Goal: Task Accomplishment & Management: Manage account settings

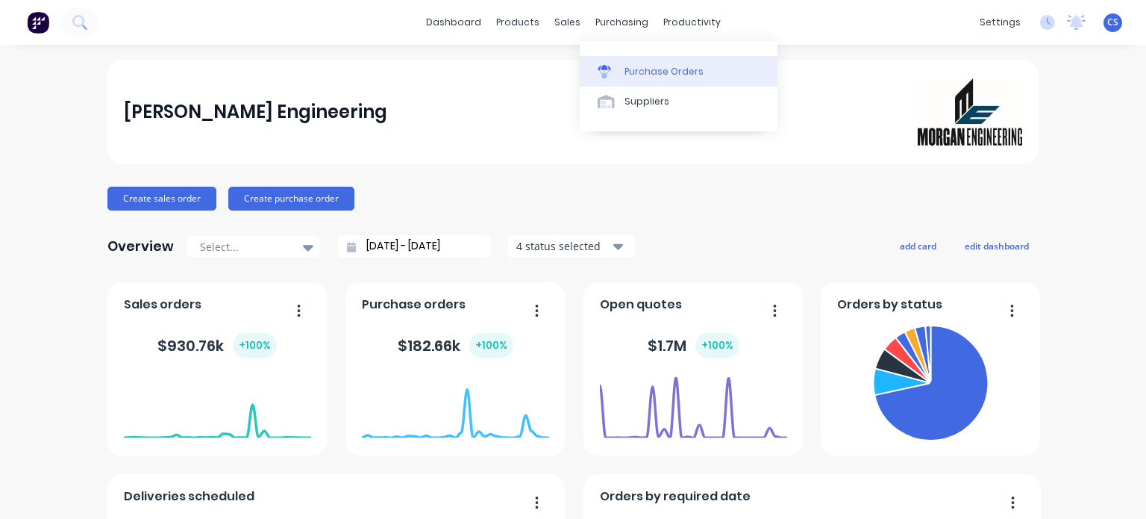
click at [646, 65] on div "Purchase Orders" at bounding box center [664, 71] width 79 height 13
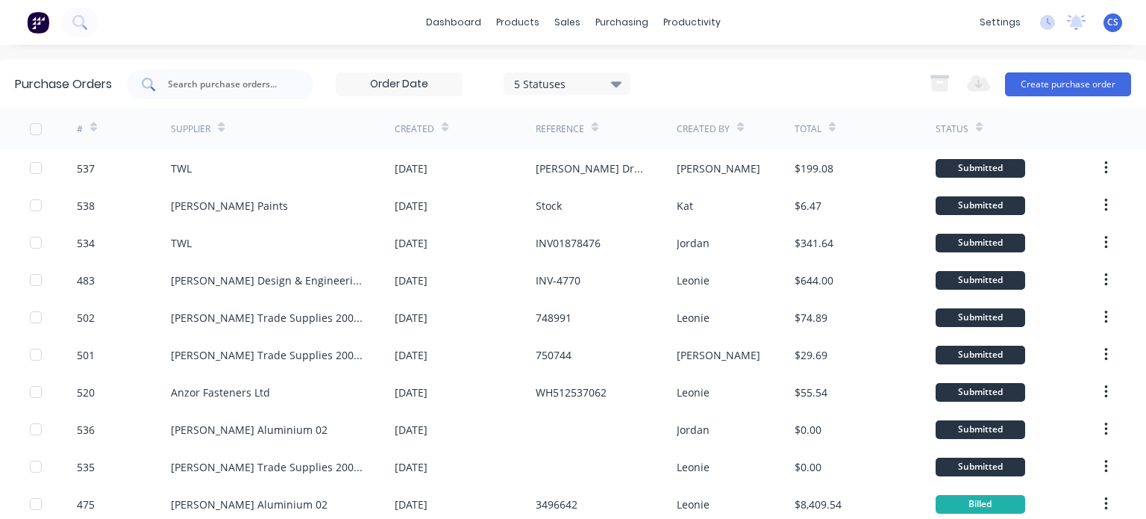
click at [179, 90] on input "text" at bounding box center [228, 84] width 124 height 15
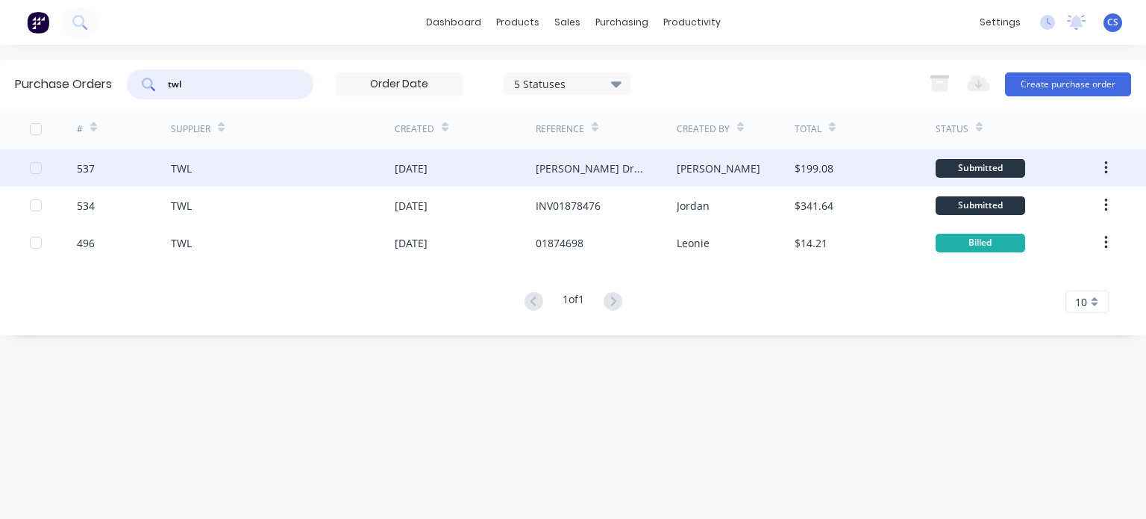
type input "twl"
click at [552, 170] on div "[PERSON_NAME] Draw Bar extension INV01879211" at bounding box center [591, 168] width 111 height 16
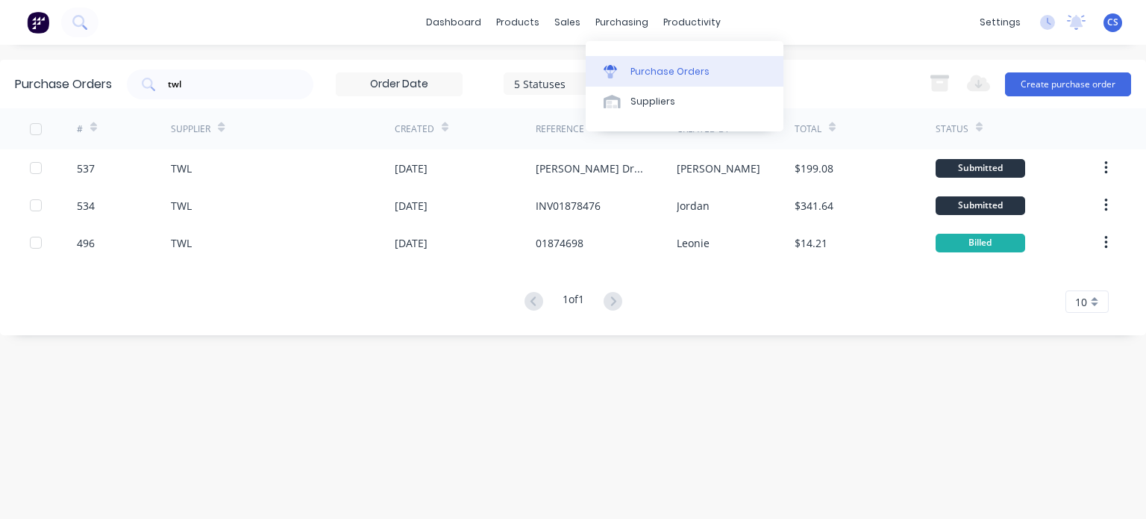
click at [638, 68] on div "Purchase Orders" at bounding box center [670, 71] width 79 height 13
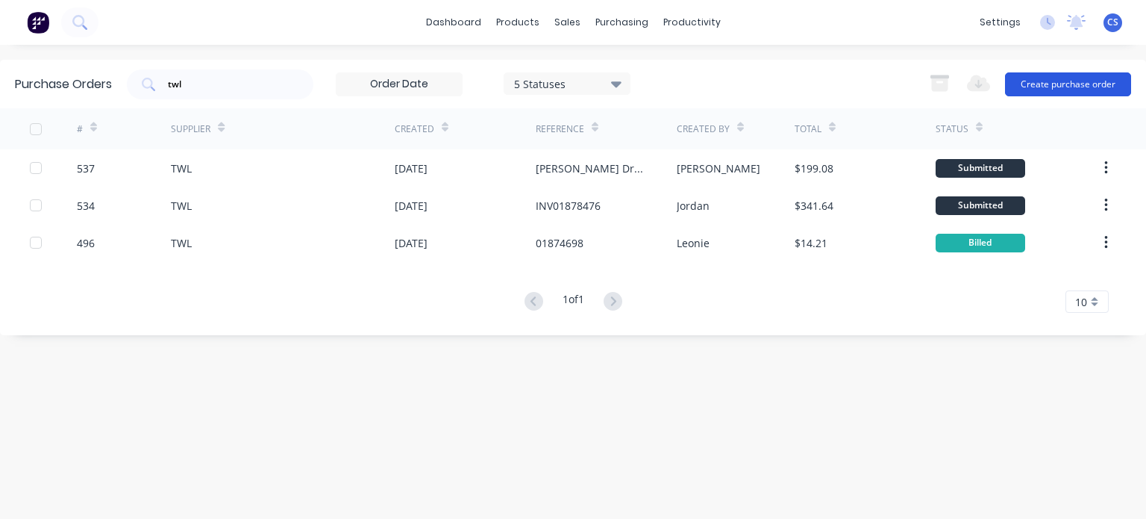
click at [1063, 86] on button "Create purchase order" at bounding box center [1068, 84] width 126 height 24
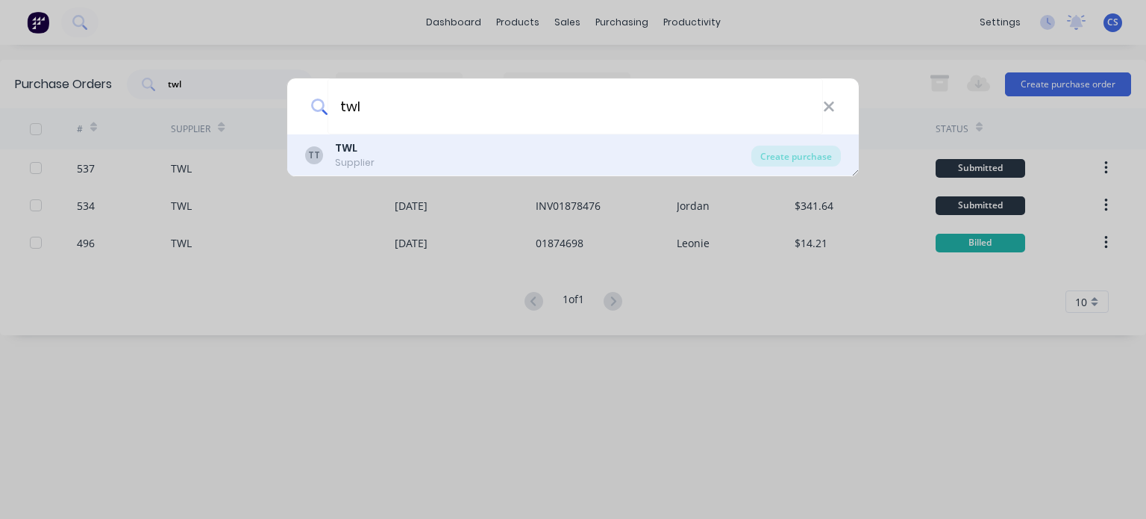
type input "twl"
click at [368, 159] on div "Supplier" at bounding box center [355, 162] width 40 height 13
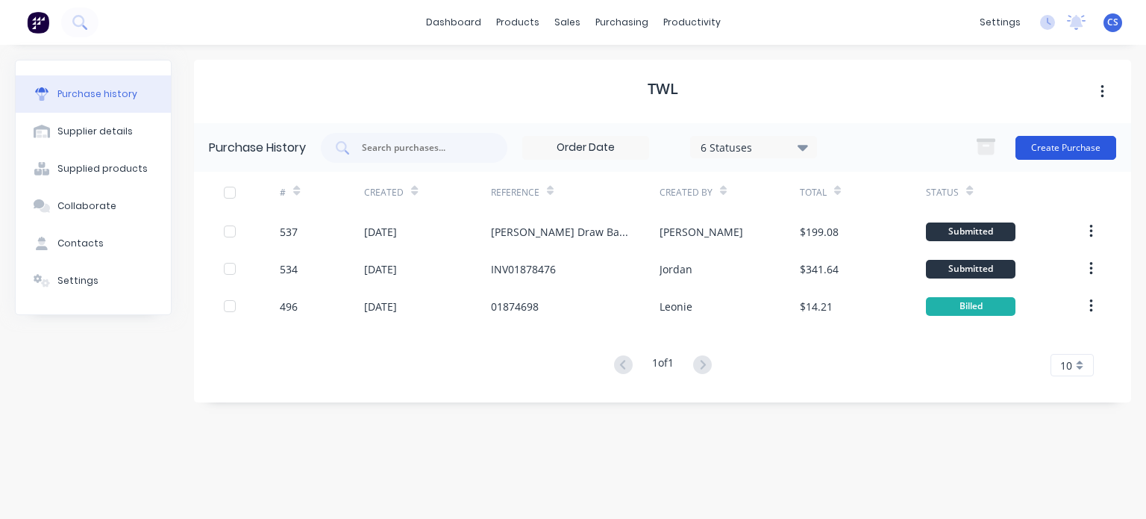
click at [1067, 145] on button "Create Purchase" at bounding box center [1066, 148] width 101 height 24
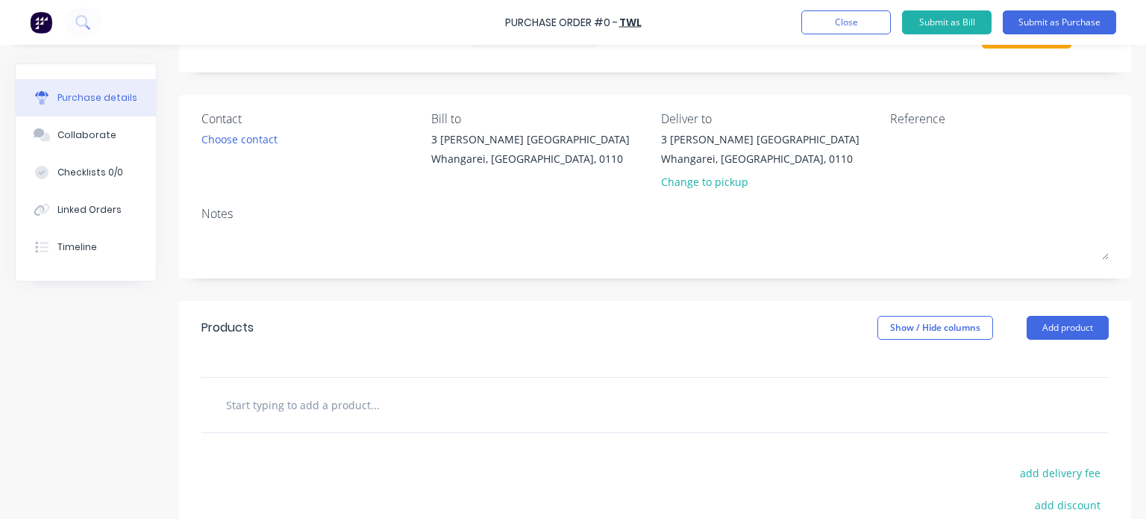
scroll to position [149, 0]
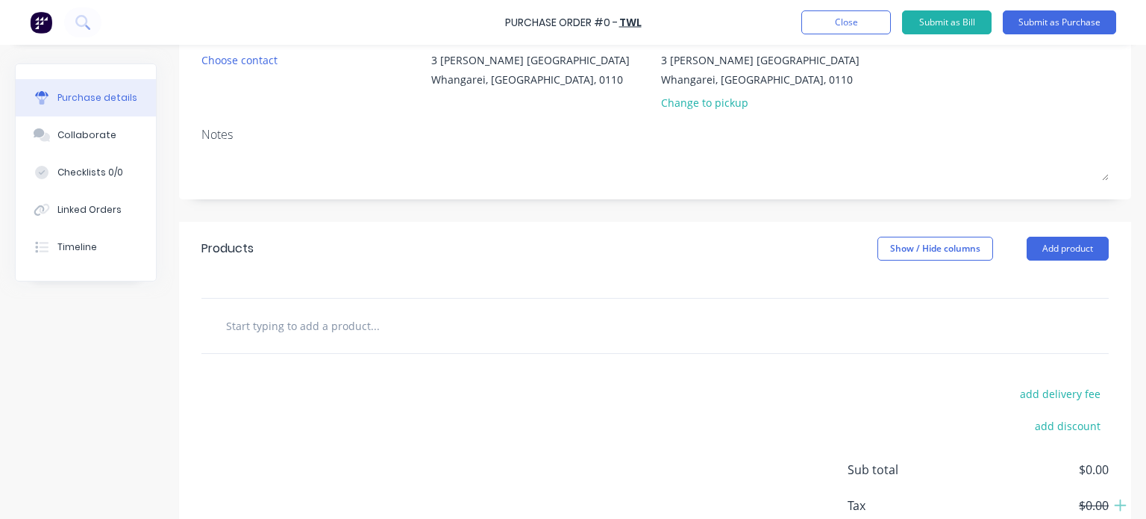
click at [263, 322] on input "text" at bounding box center [374, 325] width 299 height 30
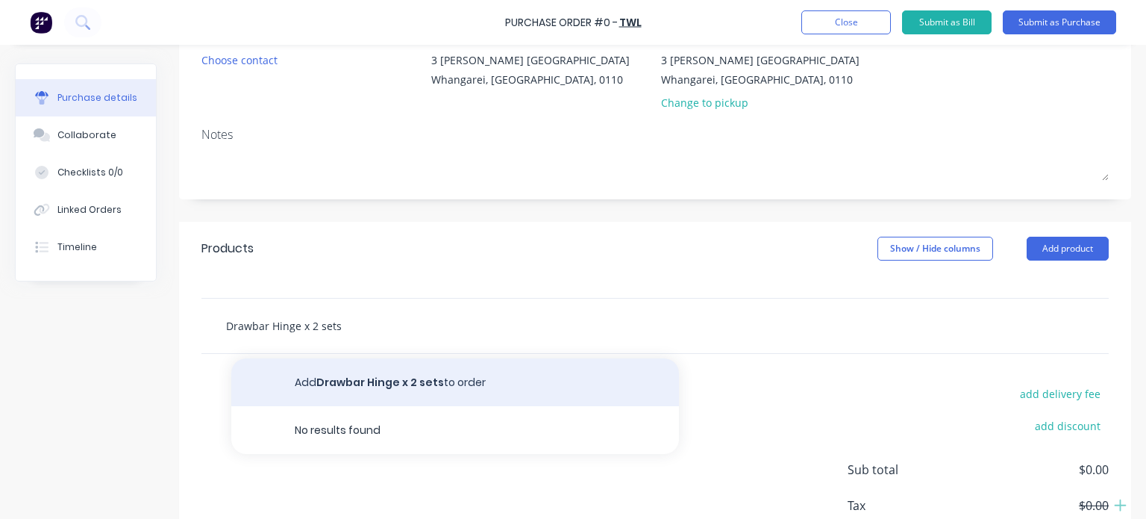
type input "Drawbar Hinge x 2 sets"
click at [361, 380] on button "Add Drawbar Hinge x 2 sets to order" at bounding box center [455, 382] width 448 height 48
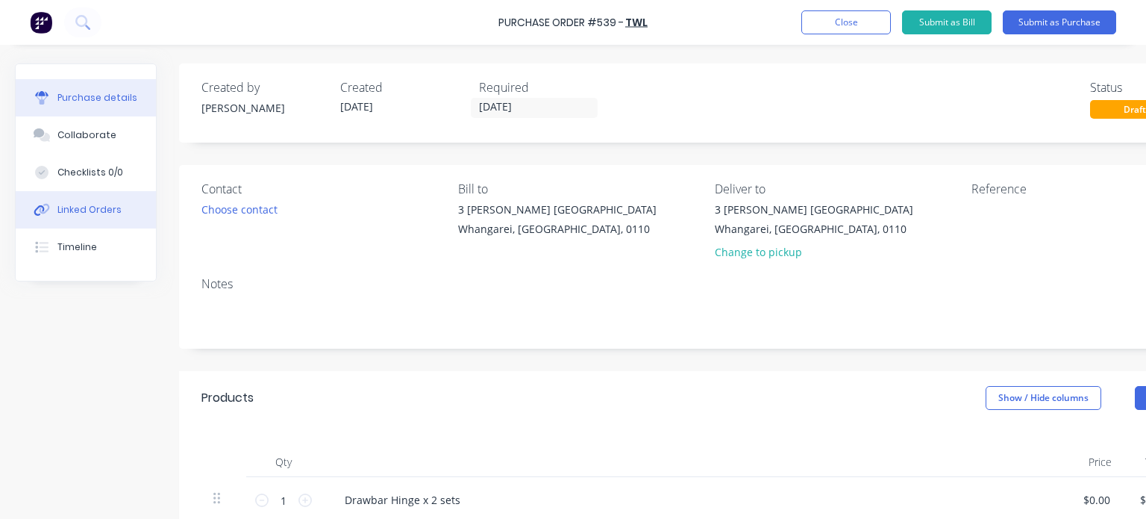
click at [101, 208] on div "Linked Orders" at bounding box center [89, 209] width 64 height 13
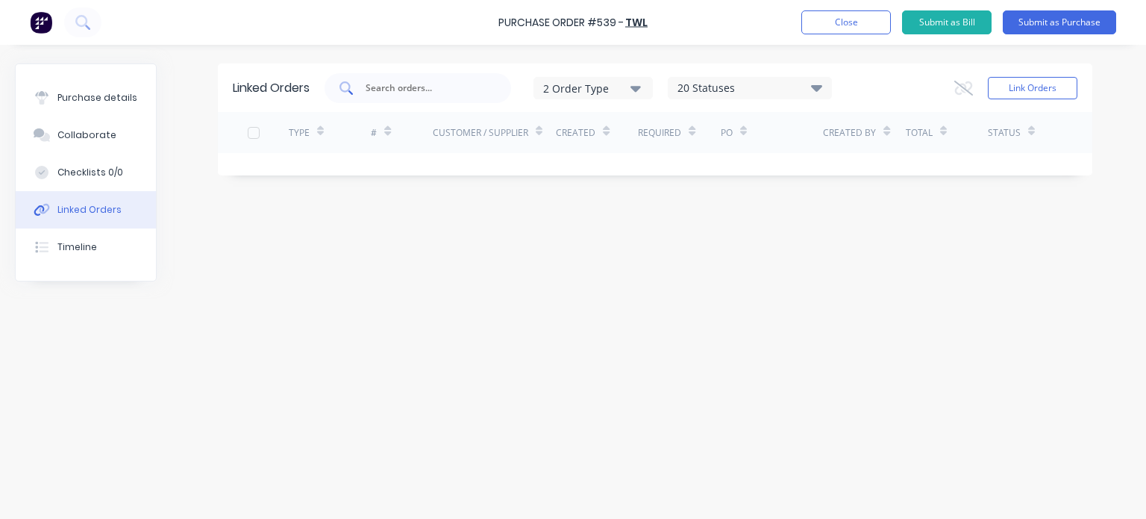
click at [382, 81] on input "text" at bounding box center [426, 88] width 124 height 15
click at [454, 137] on div "Customer / Supplier" at bounding box center [481, 132] width 96 height 13
click at [251, 136] on div at bounding box center [254, 133] width 30 height 30
click at [419, 84] on input "[PERSON_NAME]" at bounding box center [426, 88] width 124 height 15
click at [434, 134] on div "Customer / Supplier" at bounding box center [481, 132] width 96 height 13
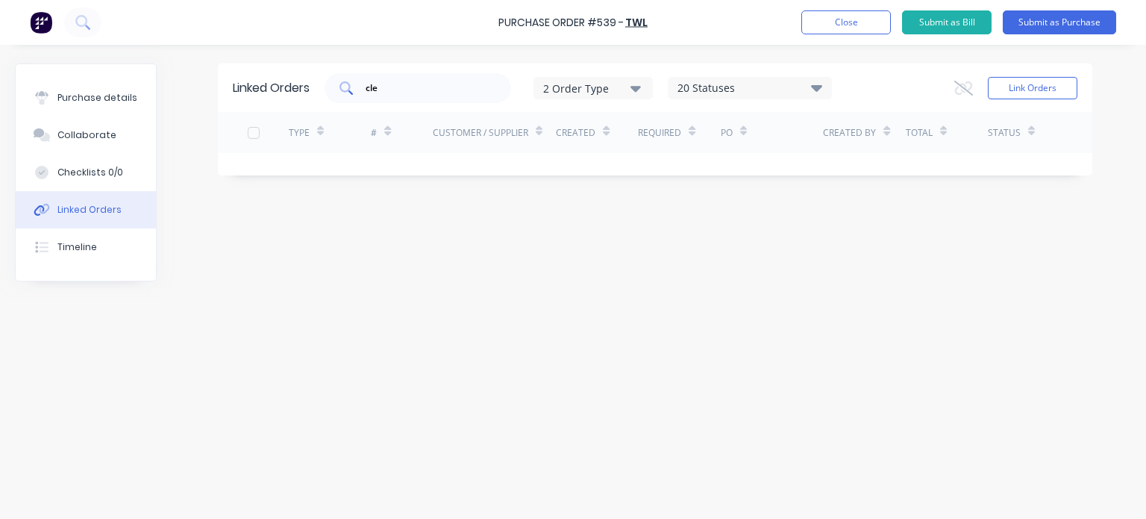
click at [385, 90] on input "cle" at bounding box center [426, 88] width 124 height 15
type input "[PERSON_NAME]"
click at [640, 90] on icon "button" at bounding box center [636, 89] width 10 height 6
click at [660, 157] on div "button" at bounding box center [658, 155] width 30 height 30
click at [620, 131] on div "Sales" at bounding box center [595, 125] width 86 height 16
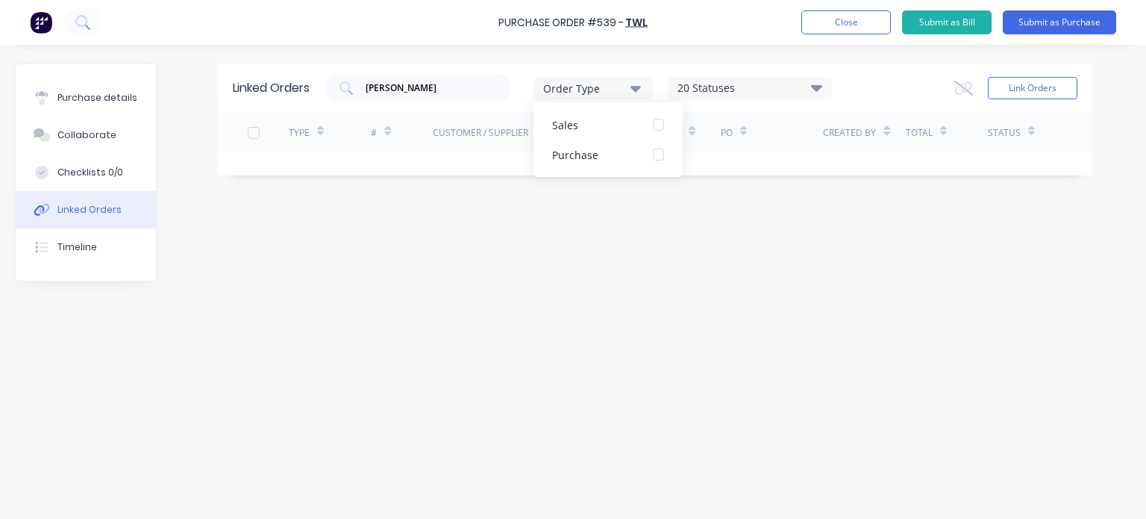
click at [442, 134] on div "Customer / Supplier" at bounding box center [481, 132] width 96 height 13
click at [452, 133] on div "Customer / Supplier" at bounding box center [481, 132] width 96 height 13
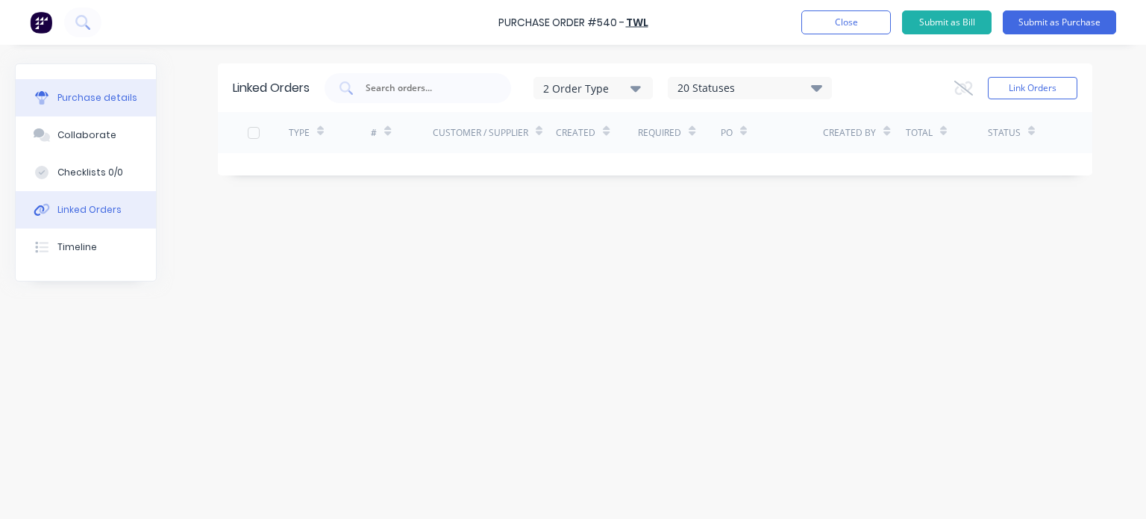
click at [102, 101] on div "Purchase details" at bounding box center [97, 97] width 80 height 13
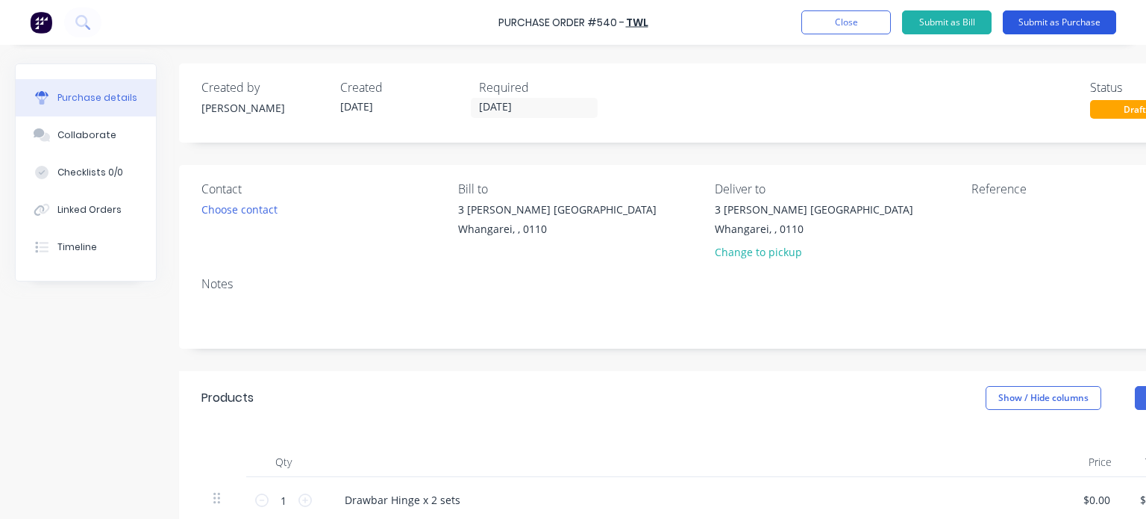
click at [1051, 19] on button "Submit as Purchase" at bounding box center [1059, 22] width 113 height 24
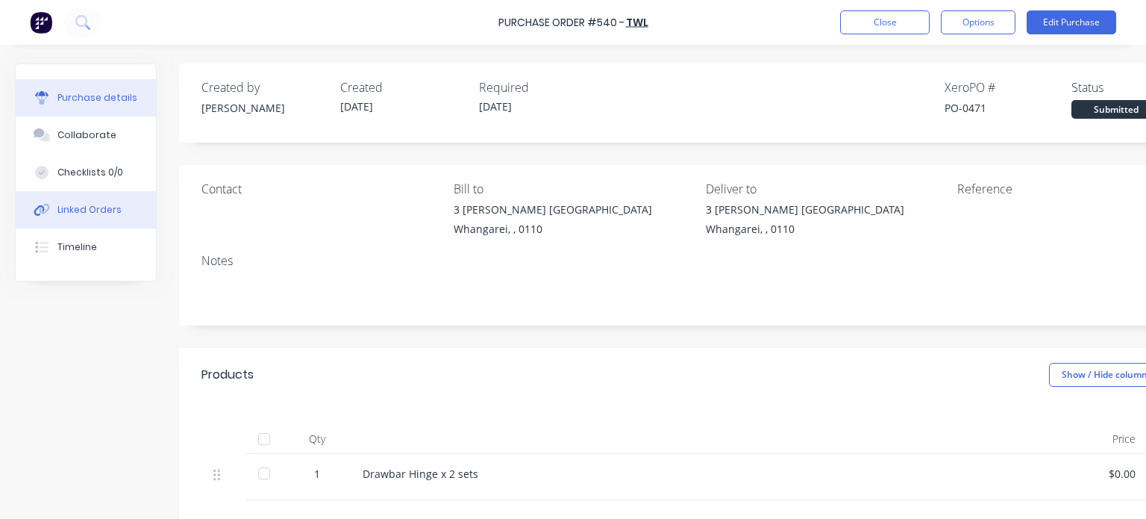
click at [69, 210] on div "Linked Orders" at bounding box center [89, 209] width 64 height 13
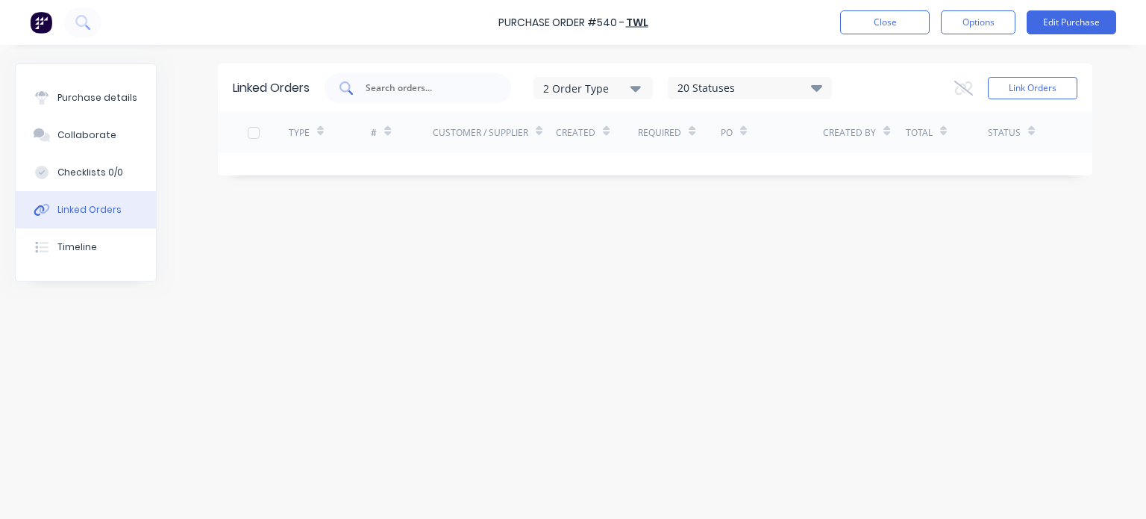
click at [397, 89] on input "text" at bounding box center [426, 88] width 124 height 15
click at [1054, 18] on button "Edit Purchase" at bounding box center [1072, 22] width 90 height 24
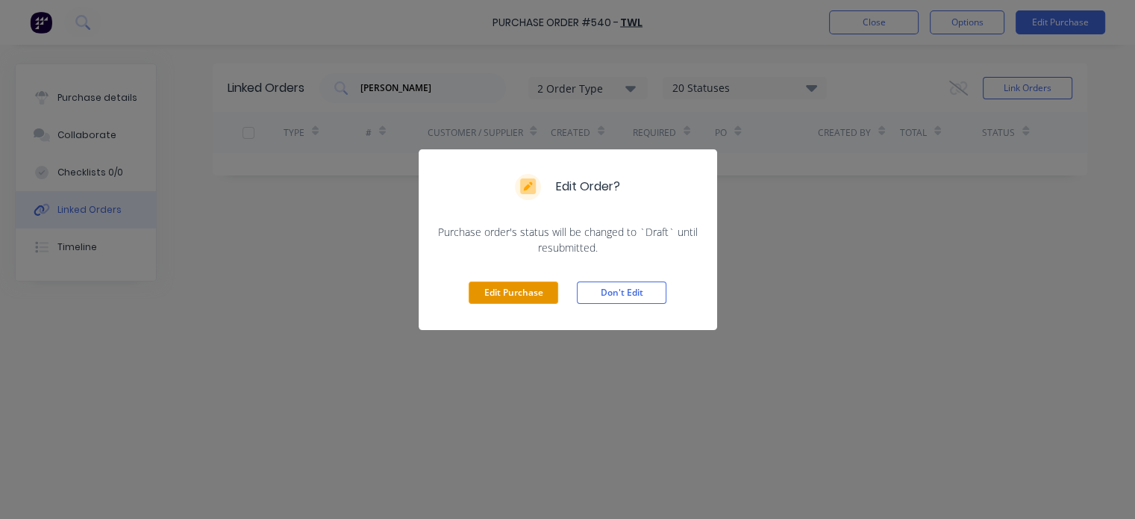
click at [533, 292] on button "Edit Purchase" at bounding box center [514, 292] width 90 height 22
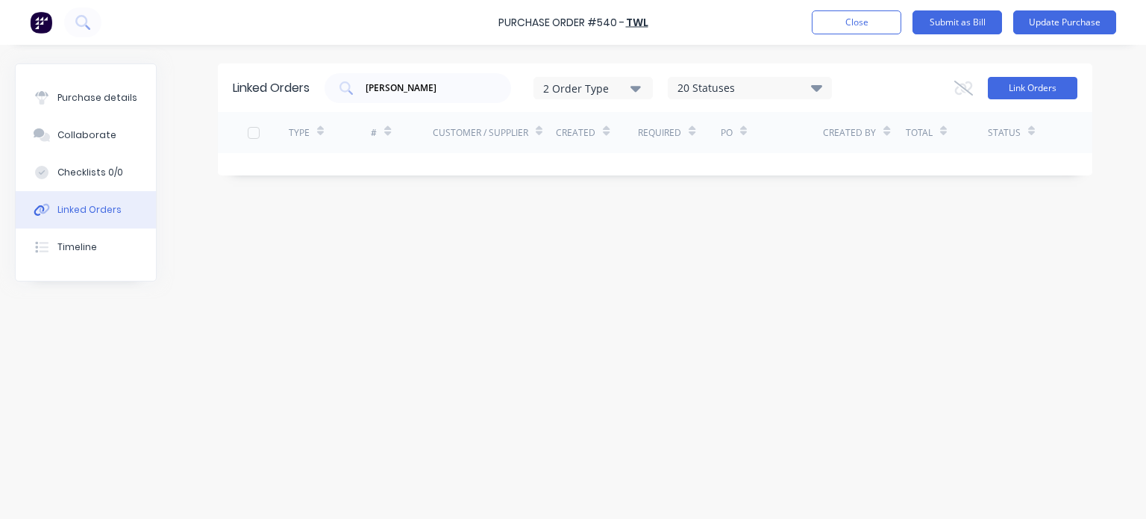
click at [1025, 90] on button "Link Orders" at bounding box center [1033, 88] width 90 height 22
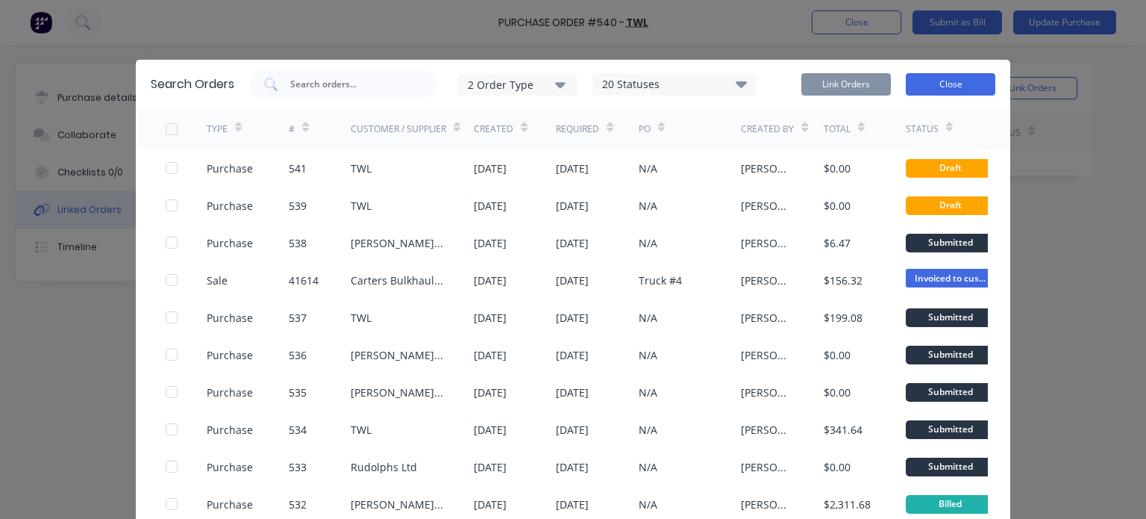
click at [937, 86] on button "Close" at bounding box center [951, 84] width 90 height 22
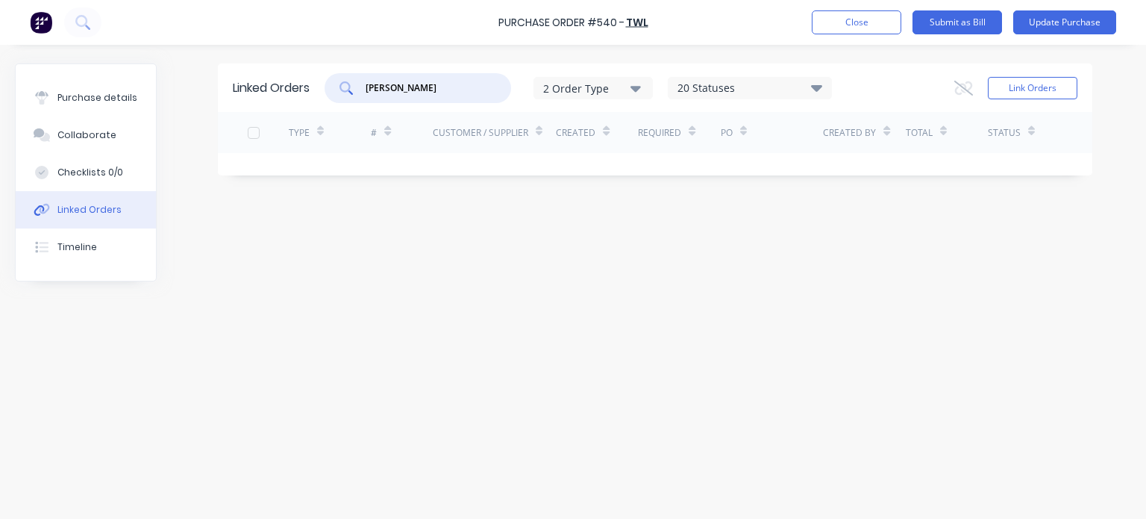
drag, startPoint x: 415, startPoint y: 90, endPoint x: 331, endPoint y: 83, distance: 83.9
click at [331, 83] on div "[PERSON_NAME]" at bounding box center [418, 88] width 187 height 30
type input "[PERSON_NAME]"
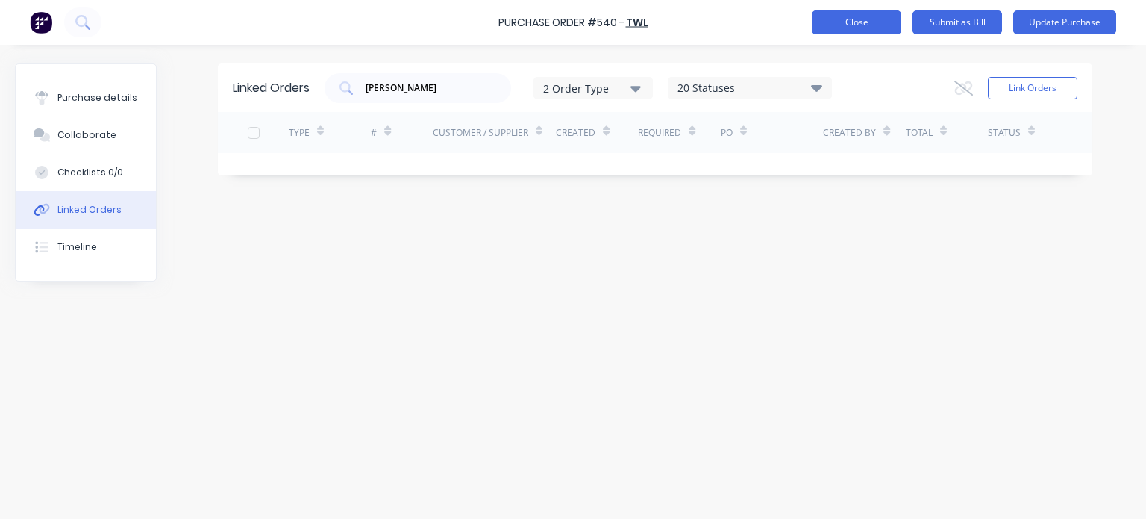
click at [856, 23] on button "Close" at bounding box center [857, 22] width 90 height 24
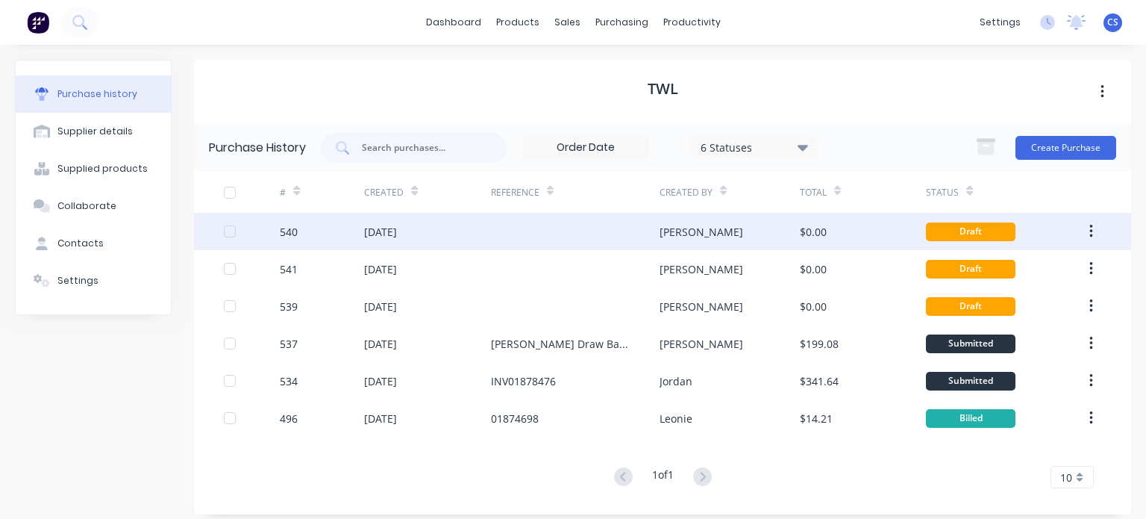
click at [440, 233] on div "[DATE]" at bounding box center [427, 231] width 126 height 37
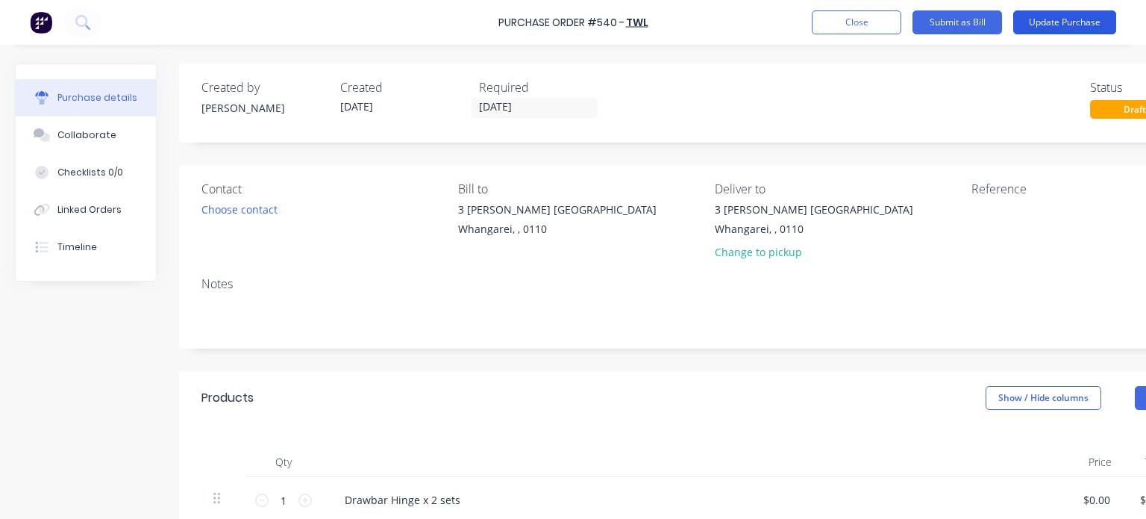
click at [1058, 22] on button "Update Purchase" at bounding box center [1064, 22] width 103 height 24
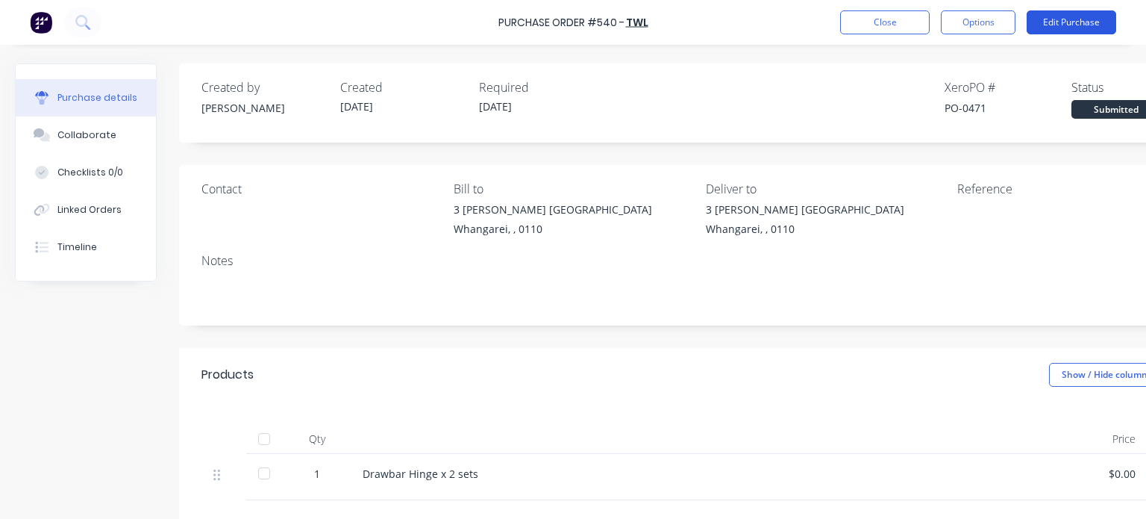
click at [1058, 22] on button "Edit Purchase" at bounding box center [1072, 22] width 90 height 24
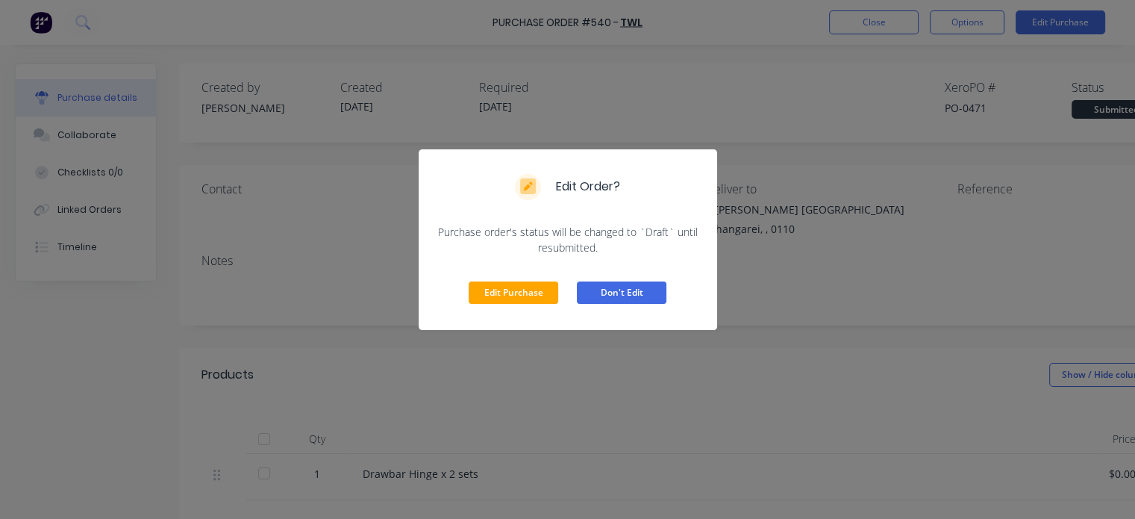
click at [617, 286] on button "Don't Edit" at bounding box center [622, 292] width 90 height 22
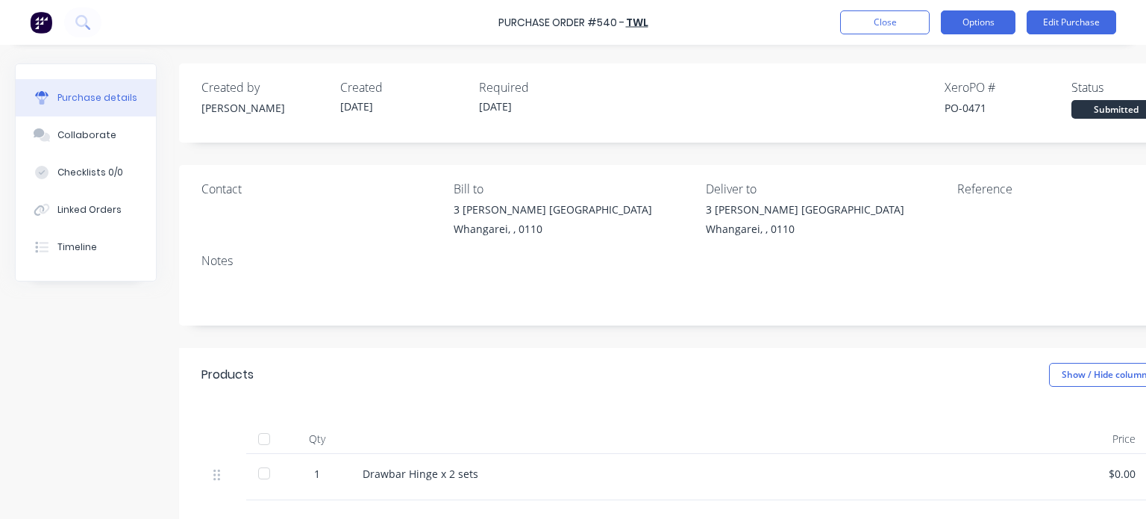
click at [957, 28] on button "Options" at bounding box center [978, 22] width 75 height 24
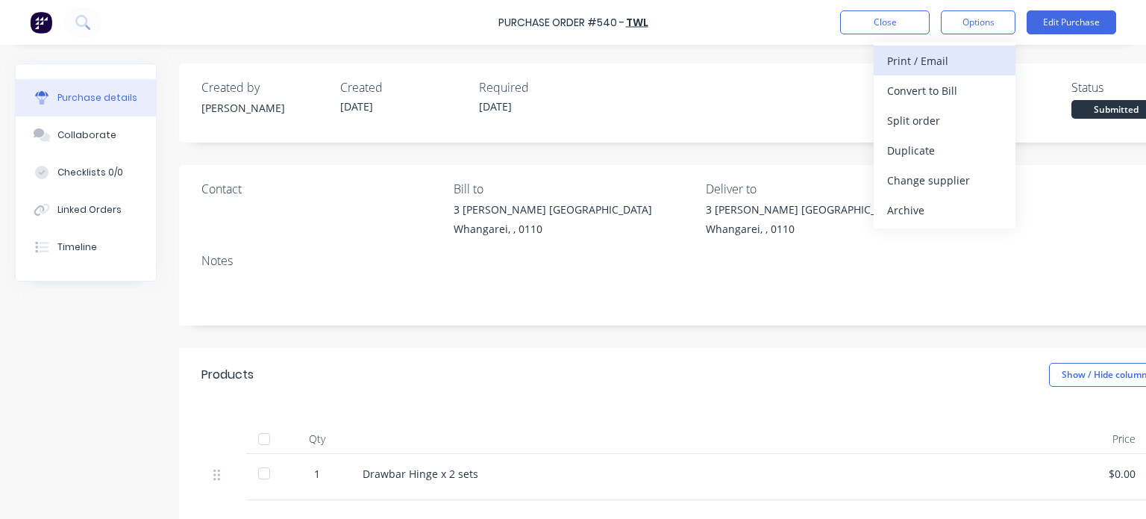
click at [926, 59] on div "Print / Email" at bounding box center [944, 61] width 115 height 22
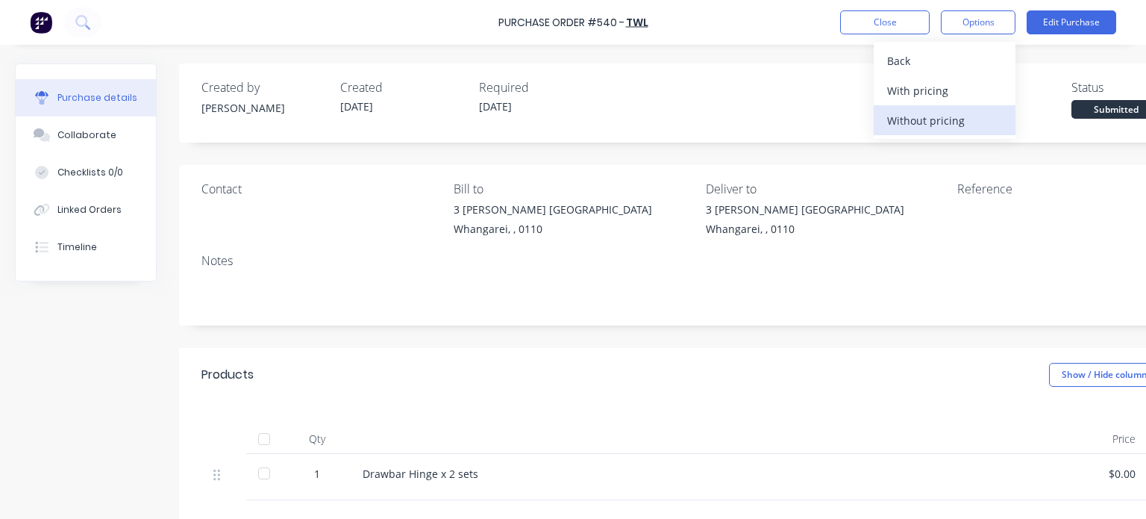
click at [922, 118] on div "Without pricing" at bounding box center [944, 121] width 115 height 22
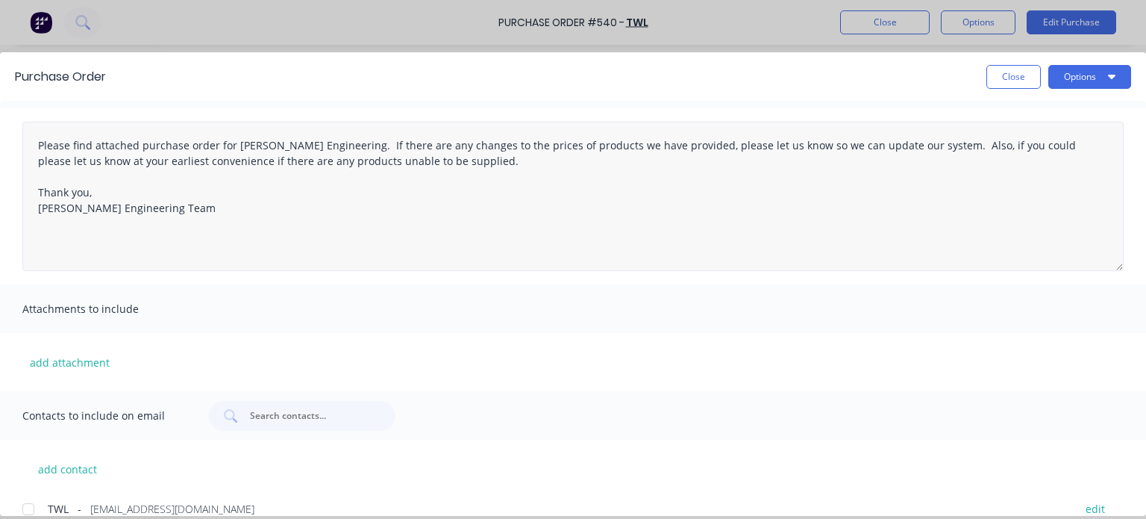
scroll to position [61, 0]
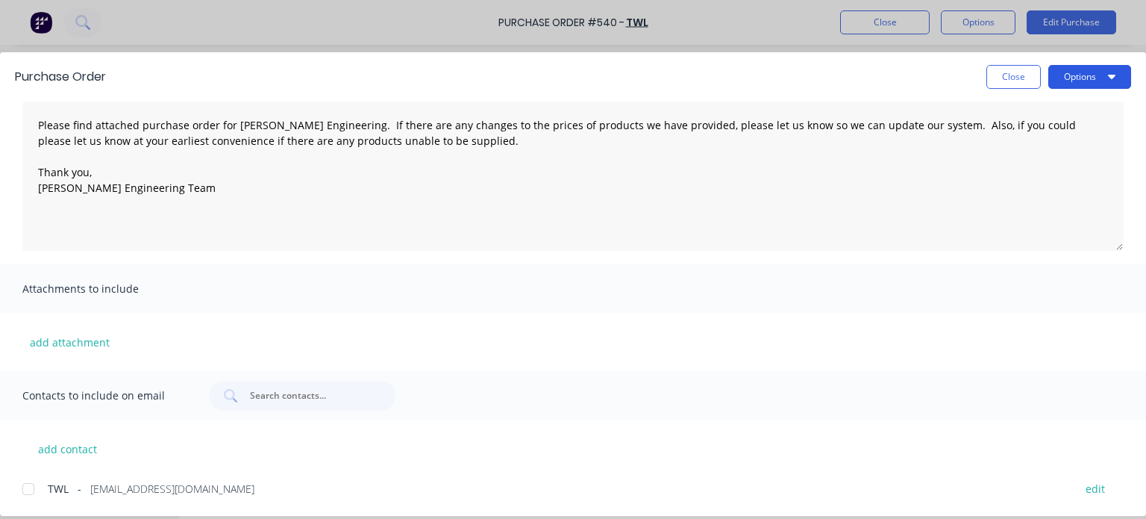
click at [1105, 76] on button "Options" at bounding box center [1090, 77] width 83 height 24
click at [1025, 143] on div "Print" at bounding box center [1060, 145] width 115 height 22
click at [1103, 75] on button "Options" at bounding box center [1090, 77] width 83 height 24
click at [1020, 78] on button "Close" at bounding box center [1014, 77] width 54 height 24
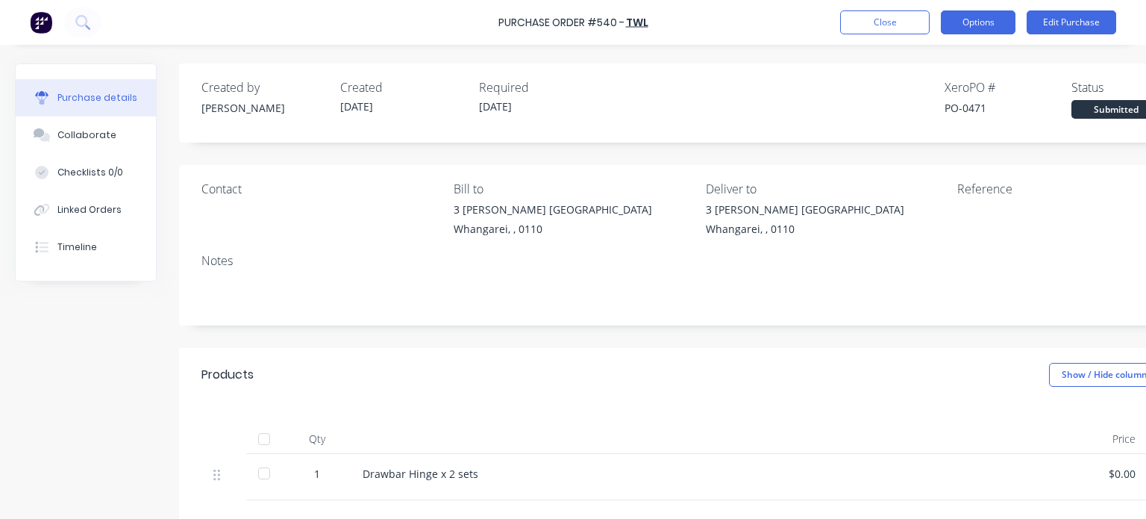
click at [976, 29] on button "Options" at bounding box center [978, 22] width 75 height 24
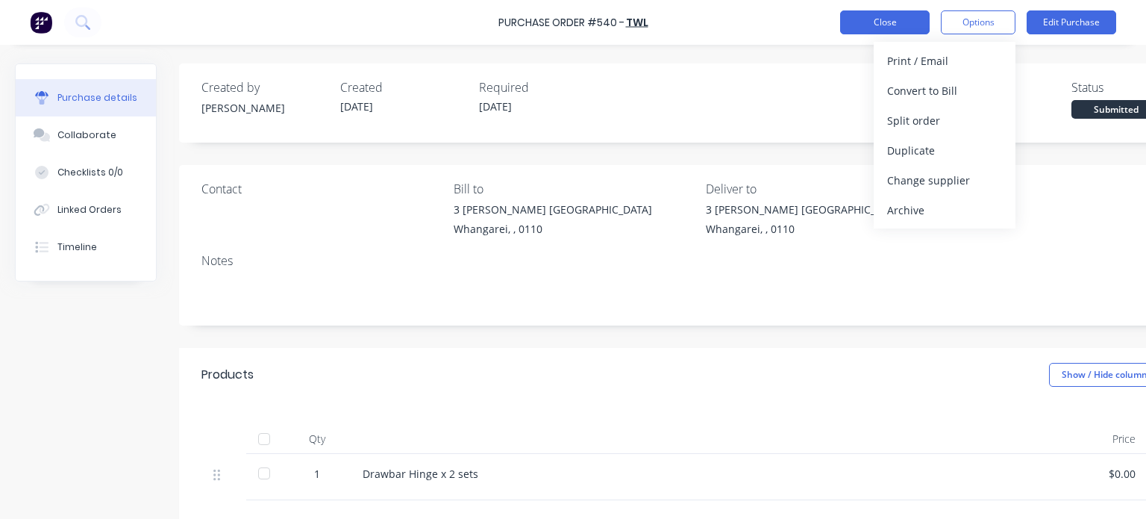
click at [884, 21] on button "Close" at bounding box center [885, 22] width 90 height 24
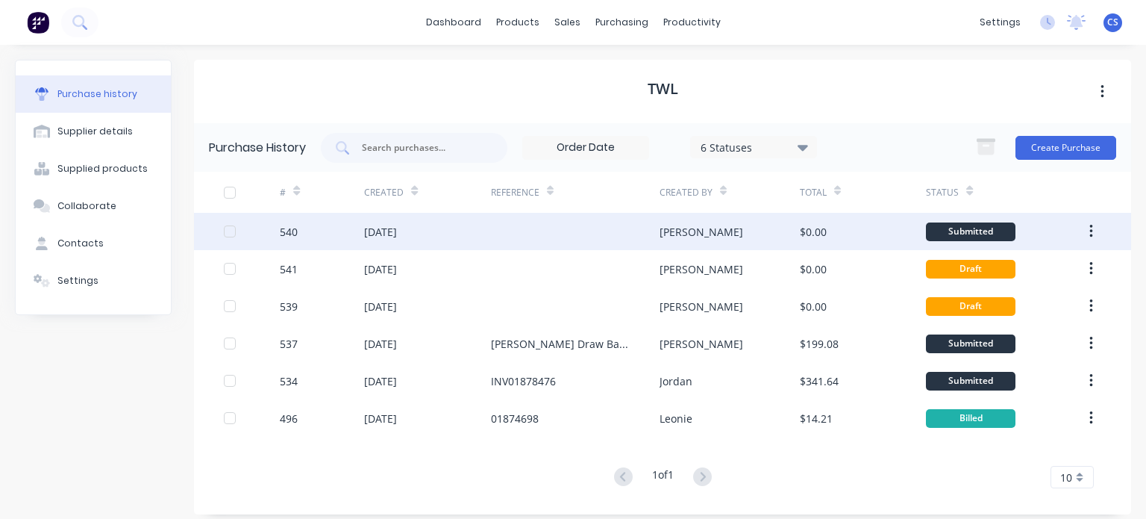
click at [1090, 234] on icon "button" at bounding box center [1092, 231] width 4 height 16
click at [516, 231] on div at bounding box center [575, 231] width 169 height 37
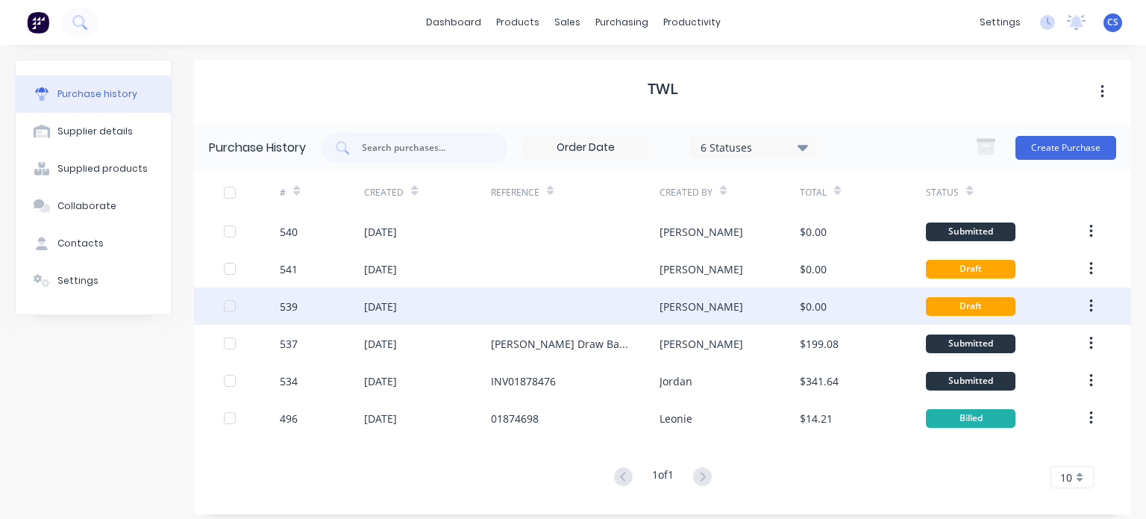
click at [952, 304] on div "Draft" at bounding box center [971, 306] width 90 height 19
click at [1075, 305] on button "button" at bounding box center [1091, 306] width 35 height 27
click at [1014, 349] on div "Archive" at bounding box center [1038, 345] width 115 height 22
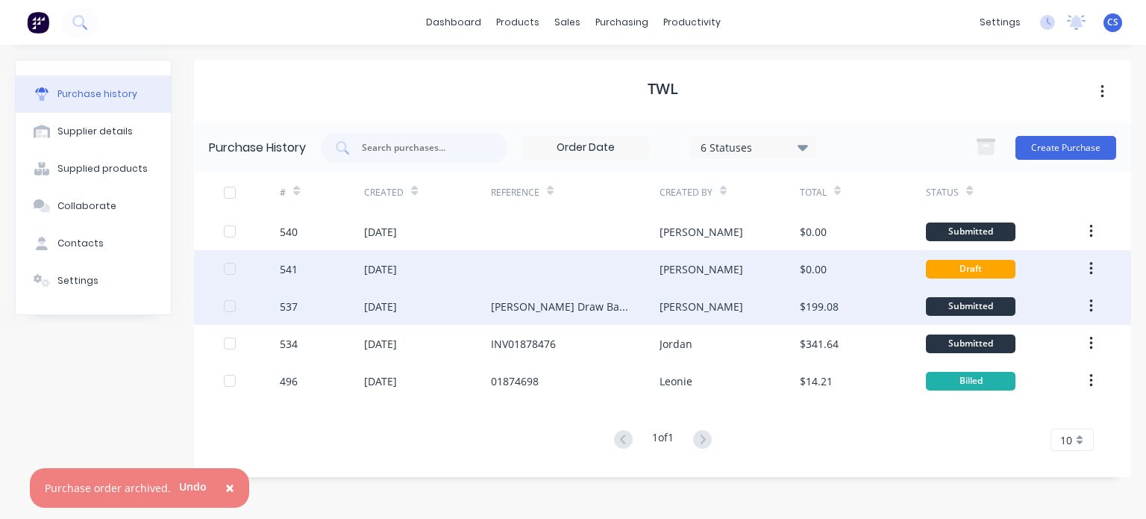
click at [1093, 272] on button "button" at bounding box center [1091, 268] width 35 height 27
click at [1042, 315] on div "Archive" at bounding box center [1038, 308] width 115 height 22
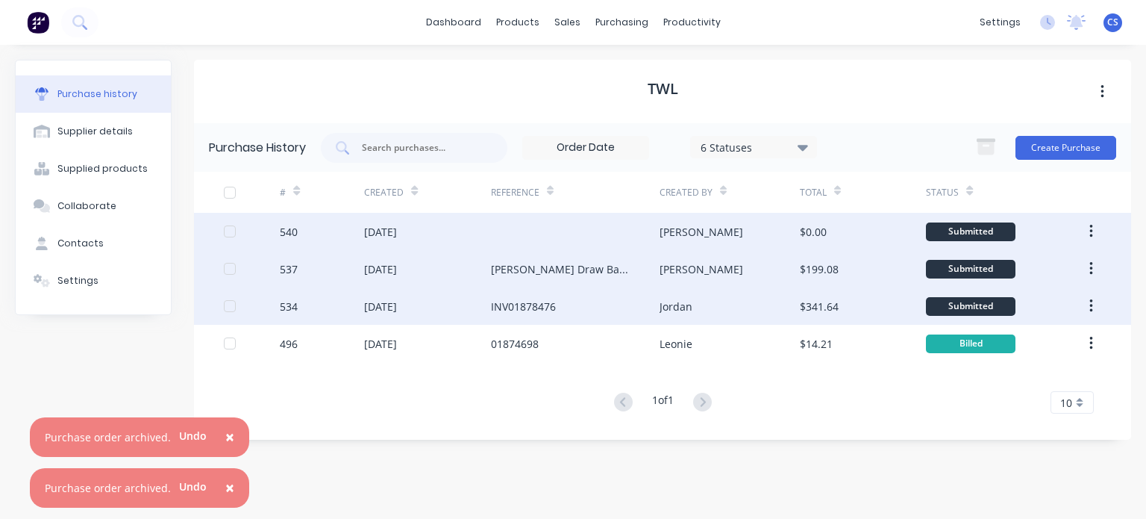
click at [966, 232] on div "Submitted" at bounding box center [971, 231] width 90 height 19
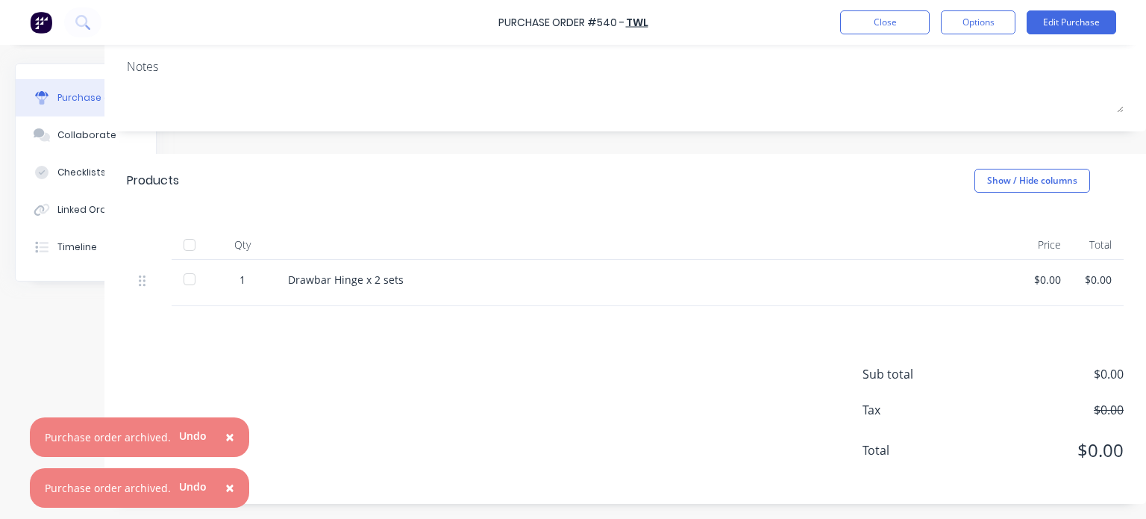
scroll to position [0, 85]
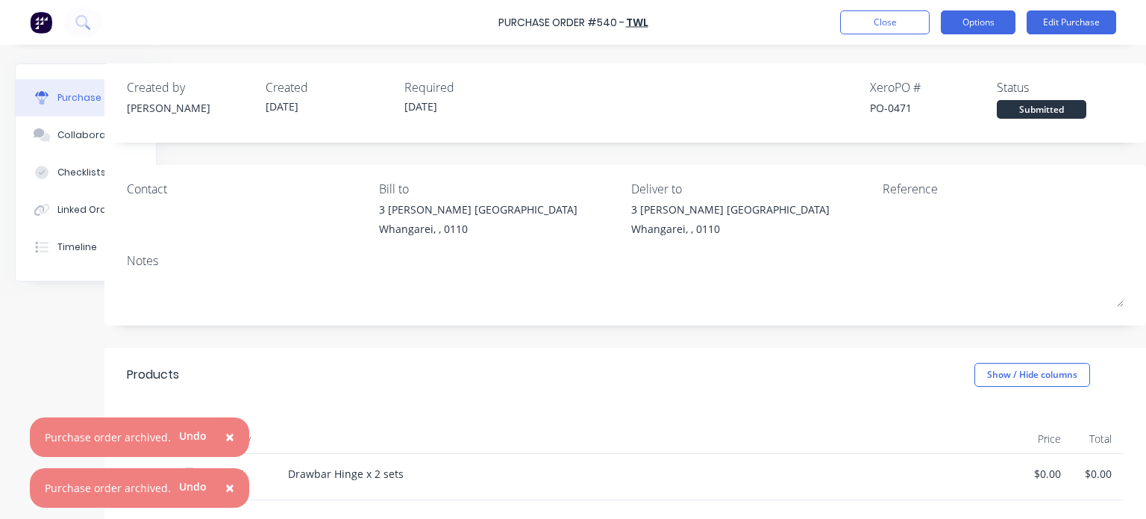
click at [973, 18] on button "Options" at bounding box center [978, 22] width 75 height 24
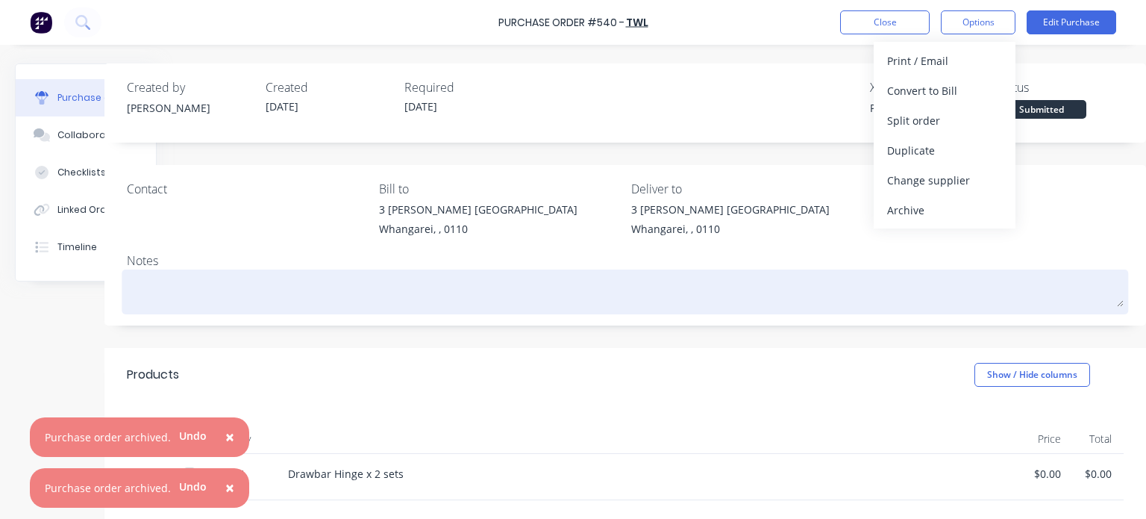
click at [836, 298] on textarea at bounding box center [625, 290] width 997 height 34
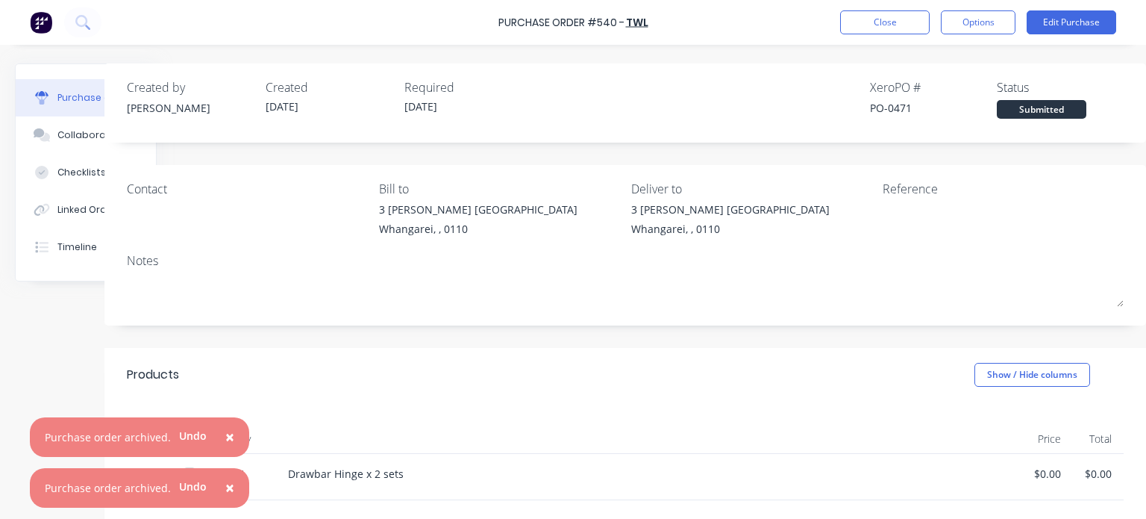
click at [54, 317] on div "Created by [PERSON_NAME] Created [DATE] Required [DATE] Xero PO # PO-0471 Statu…" at bounding box center [543, 380] width 1206 height 634
click at [225, 437] on span "×" at bounding box center [229, 436] width 9 height 21
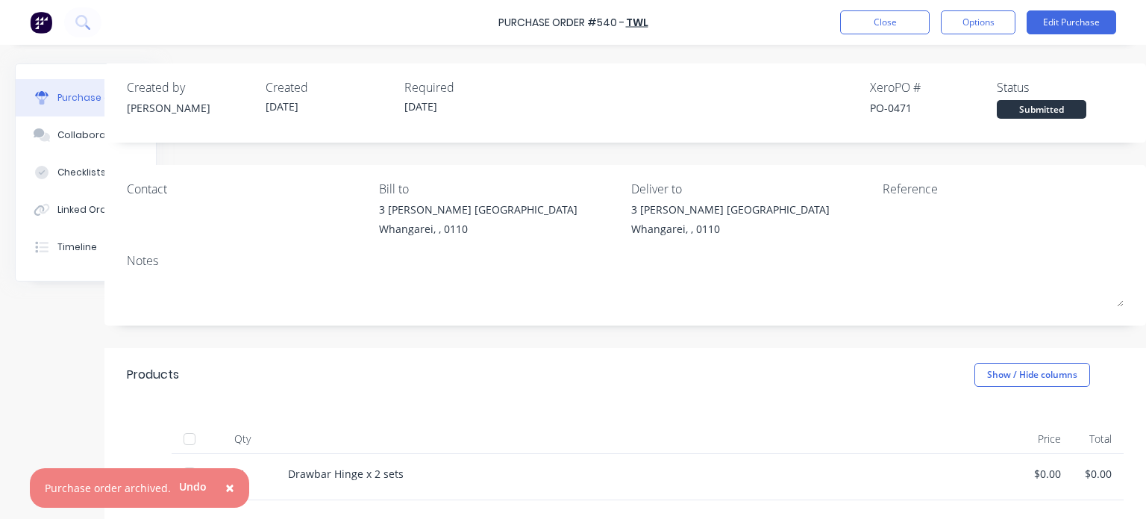
drag, startPoint x: 221, startPoint y: 486, endPoint x: 237, endPoint y: 399, distance: 88.1
click at [225, 486] on span "×" at bounding box center [229, 487] width 9 height 21
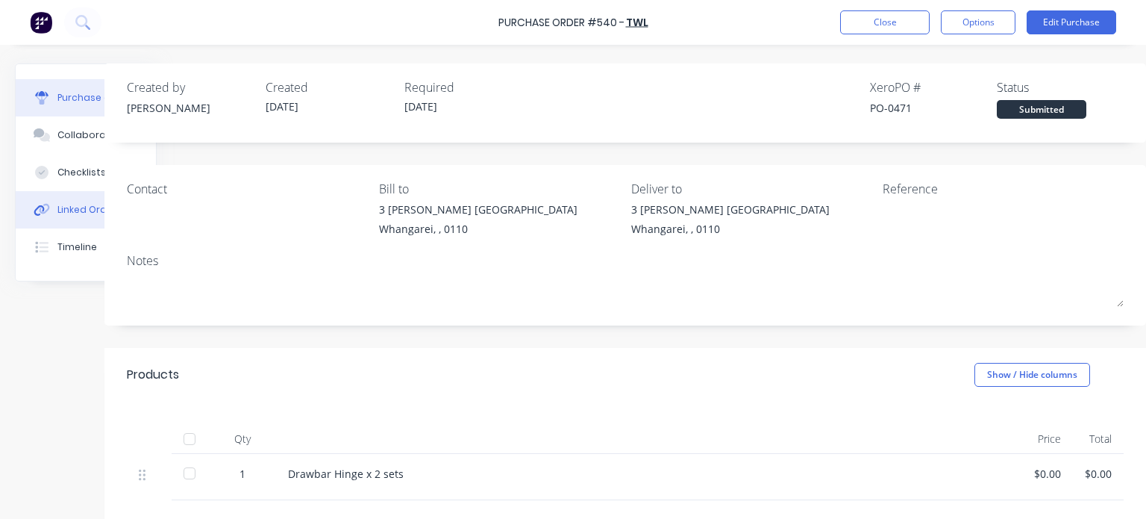
click at [75, 206] on div "Linked Orders" at bounding box center [89, 209] width 64 height 13
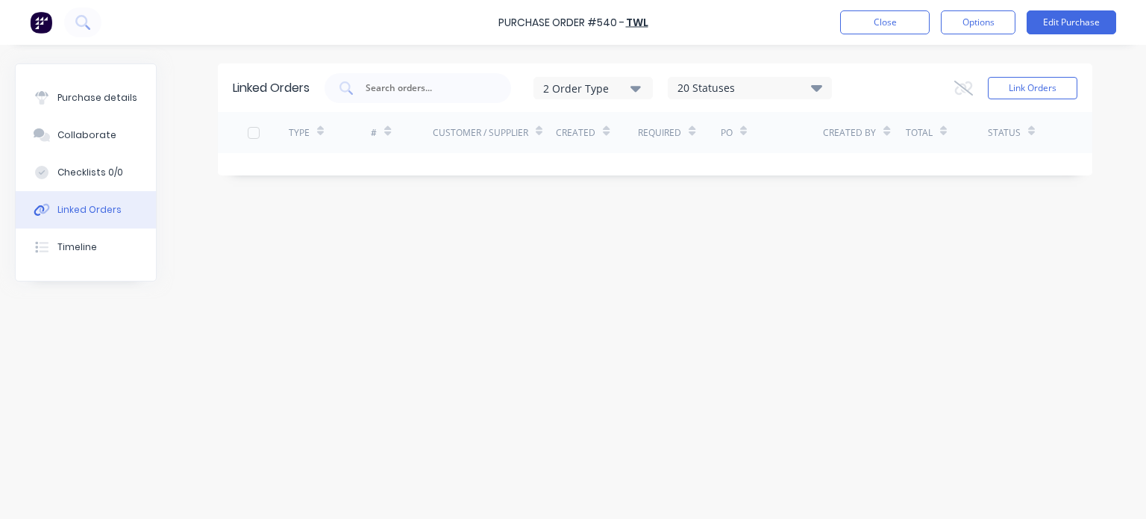
click at [452, 133] on div "Customer / Supplier" at bounding box center [481, 132] width 96 height 13
click at [425, 85] on input "text" at bounding box center [426, 88] width 124 height 15
type input "c"
click at [901, 26] on button "Close" at bounding box center [885, 22] width 90 height 24
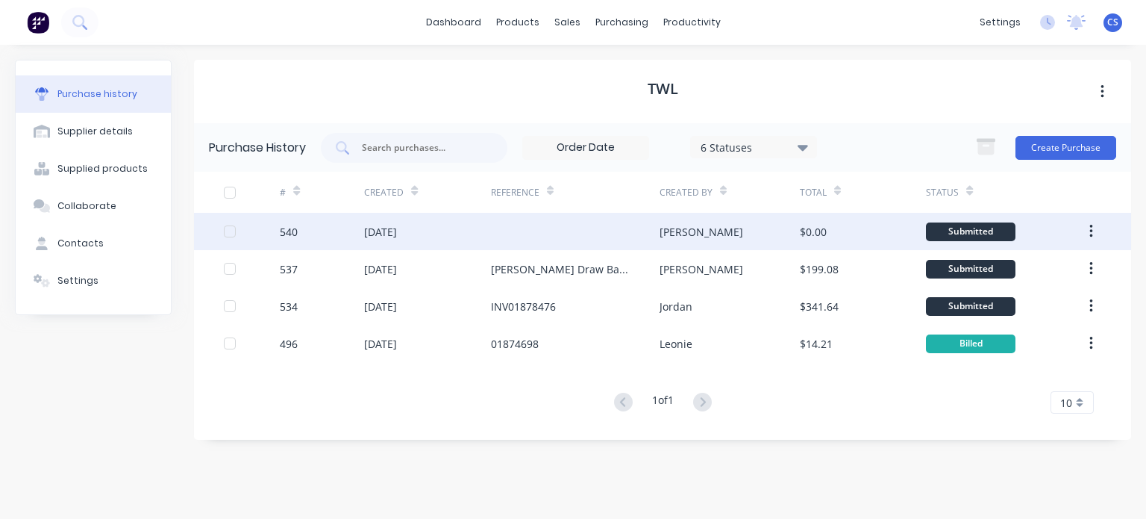
click at [397, 231] on div "[DATE]" at bounding box center [380, 232] width 33 height 16
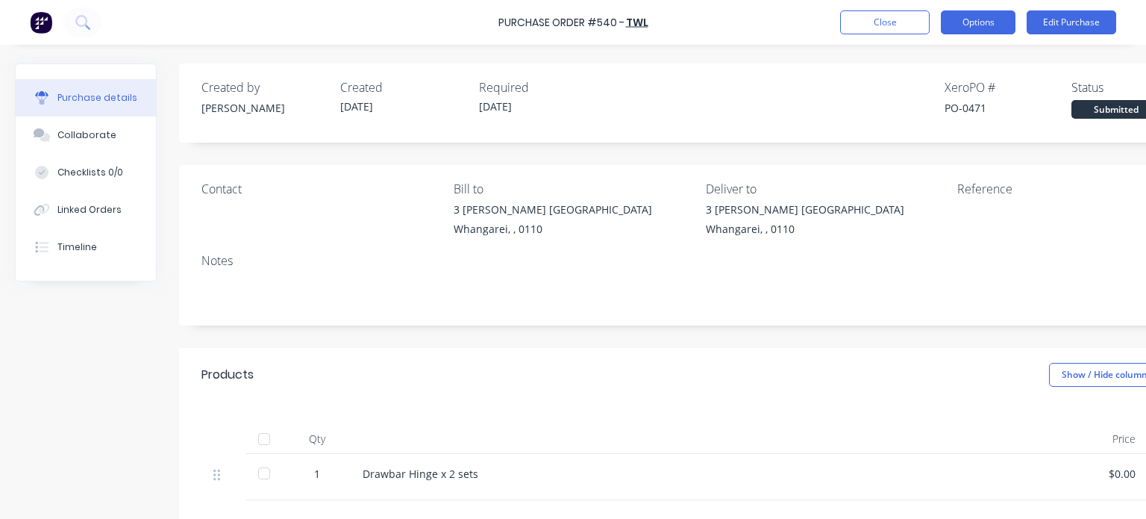
click at [991, 20] on button "Options" at bounding box center [978, 22] width 75 height 24
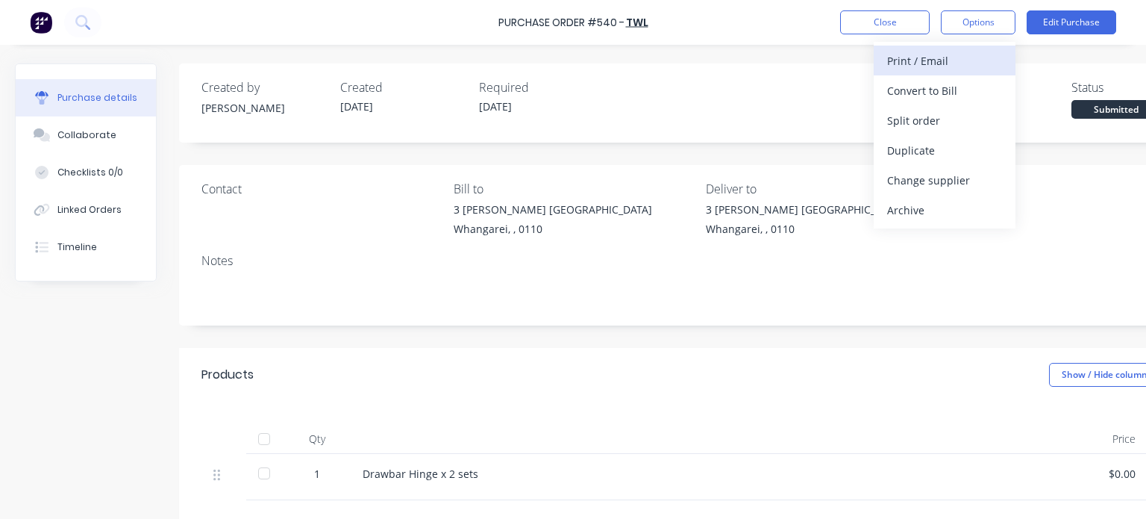
click at [925, 63] on div "Print / Email" at bounding box center [944, 61] width 115 height 22
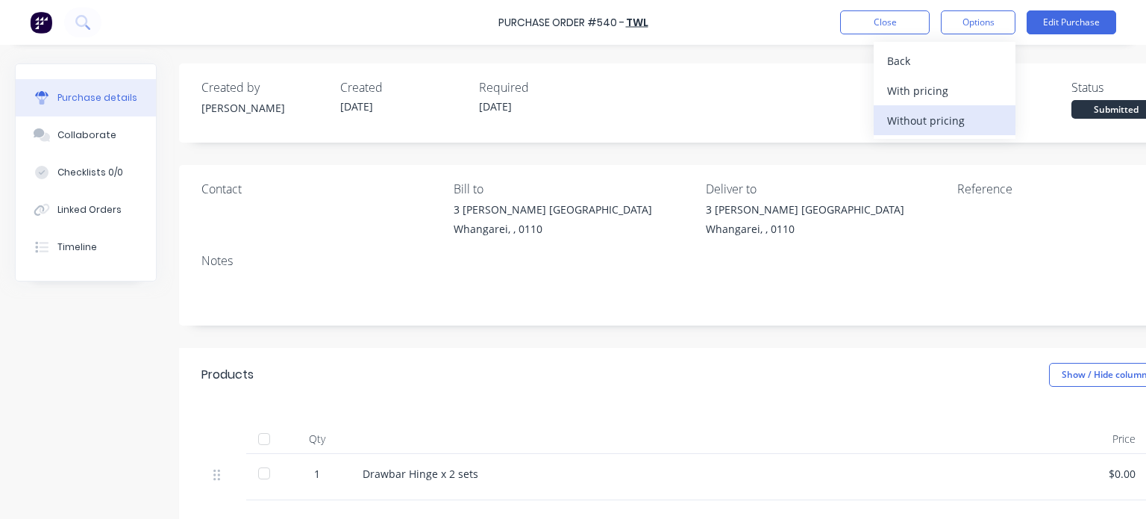
click at [919, 117] on div "Without pricing" at bounding box center [944, 121] width 115 height 22
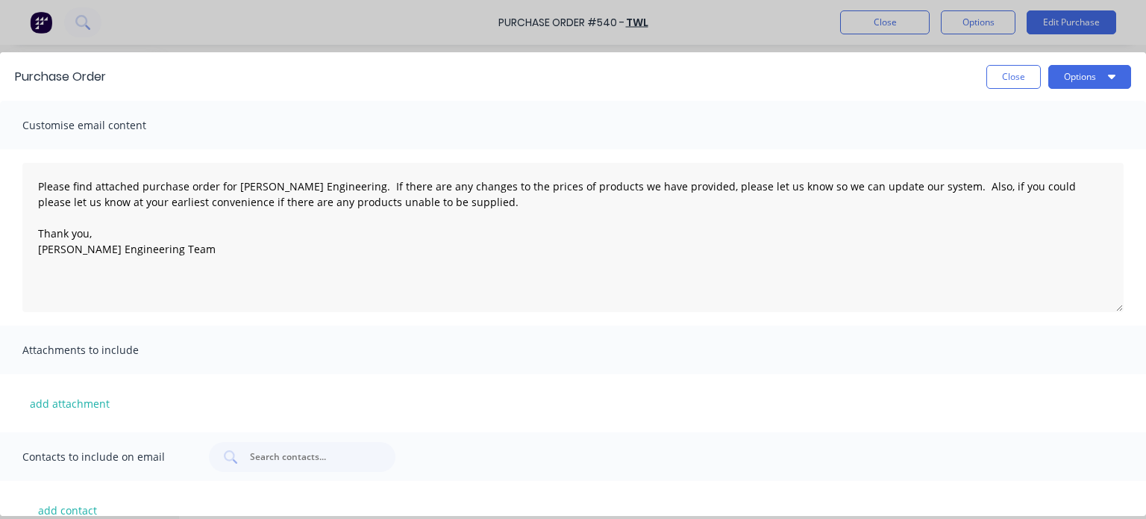
scroll to position [61, 0]
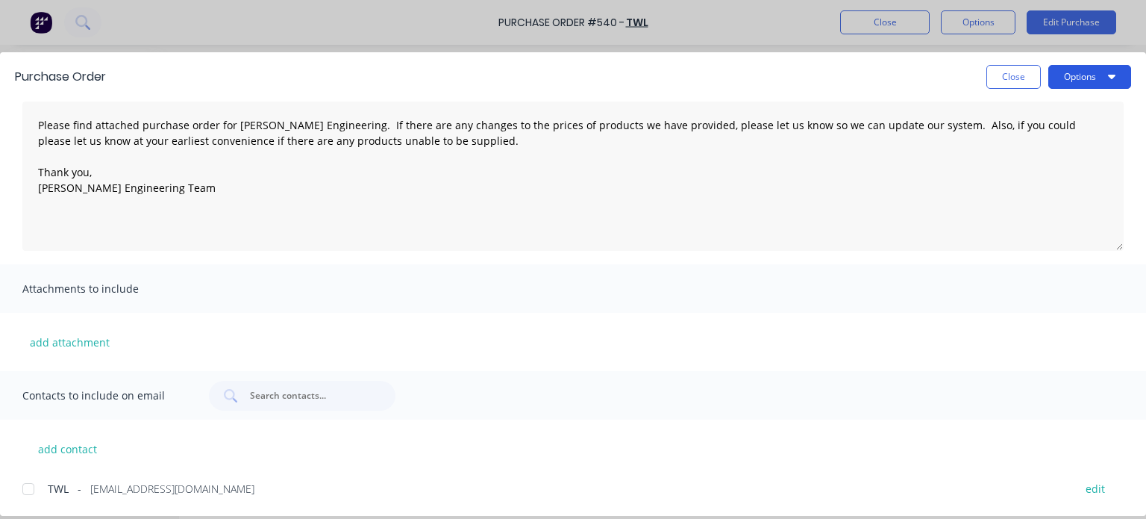
click at [1119, 68] on button "Options" at bounding box center [1090, 77] width 83 height 24
click at [1031, 143] on div "Print" at bounding box center [1060, 145] width 115 height 22
click at [1000, 75] on button "Close" at bounding box center [1014, 77] width 54 height 24
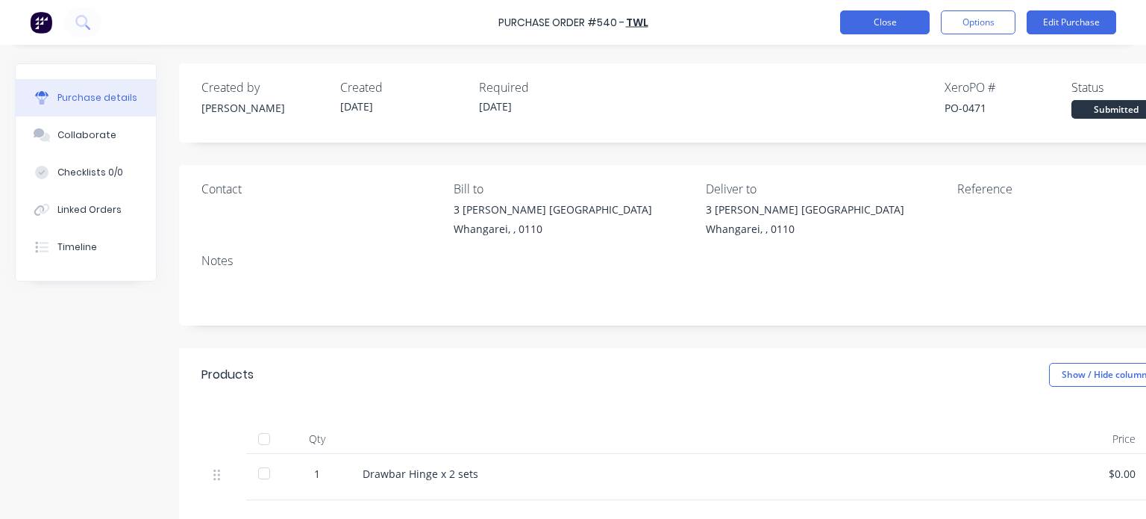
click at [875, 24] on button "Close" at bounding box center [885, 22] width 90 height 24
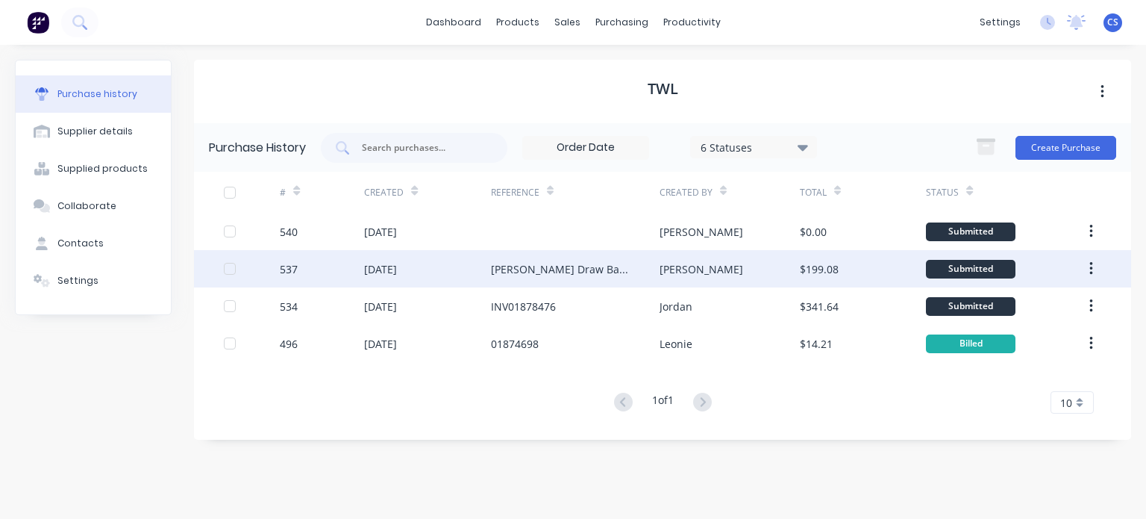
click at [555, 265] on div "[PERSON_NAME] Draw Bar extension INV01879211" at bounding box center [560, 269] width 139 height 16
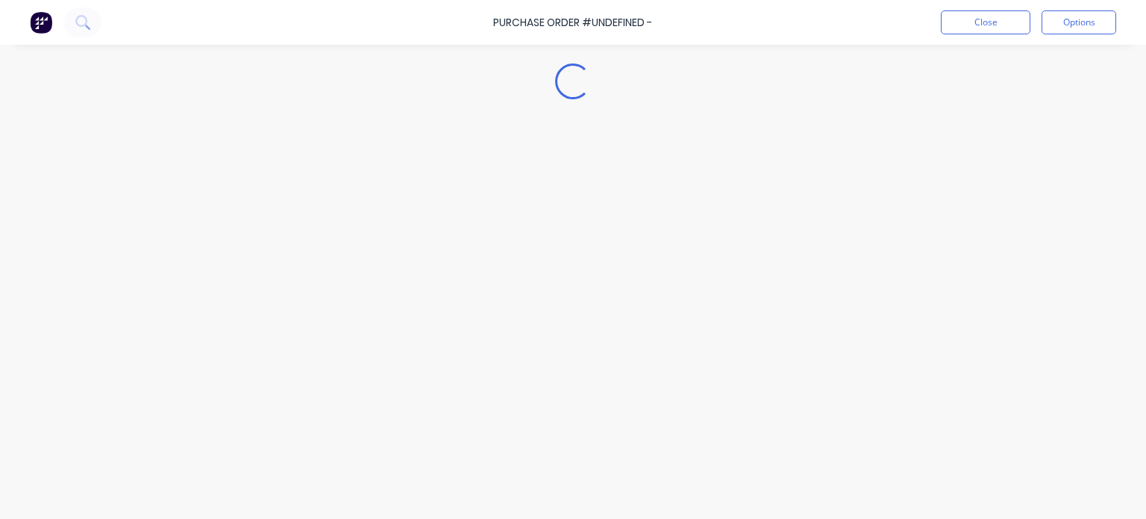
type textarea "x"
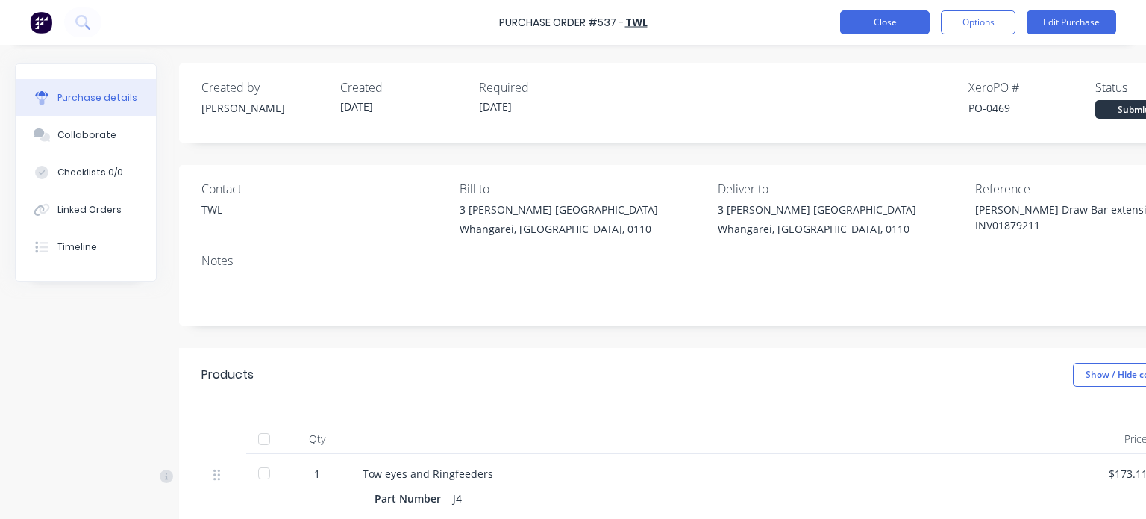
click at [896, 19] on button "Close" at bounding box center [885, 22] width 90 height 24
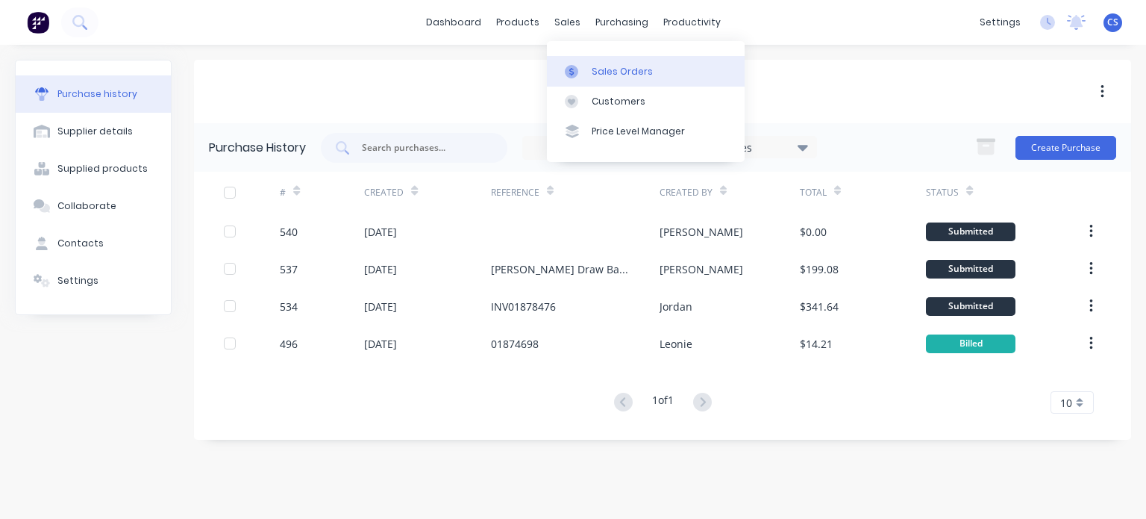
click at [602, 70] on div "Sales Orders" at bounding box center [622, 71] width 61 height 13
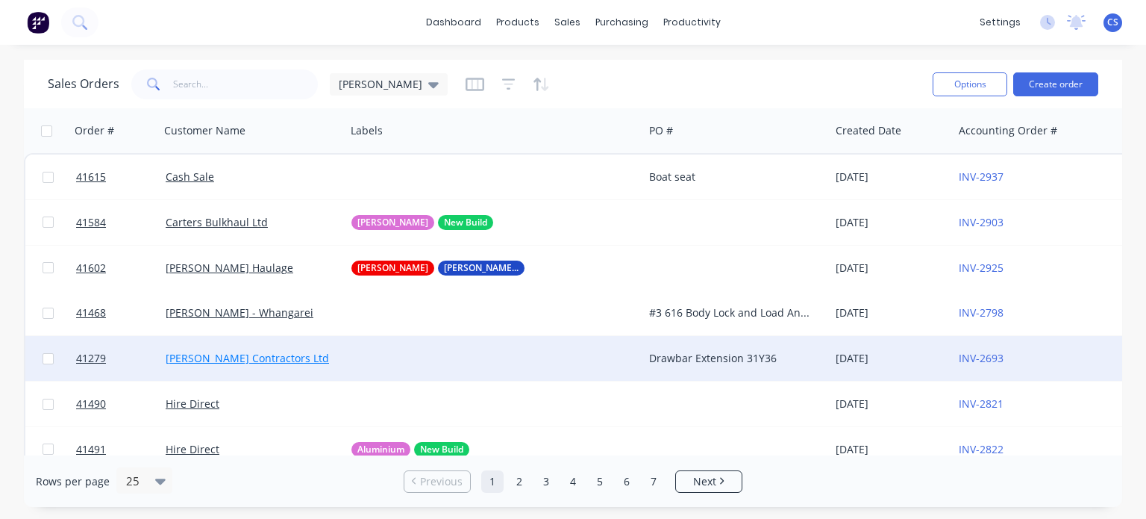
click at [215, 360] on link "[PERSON_NAME] Contractors Ltd" at bounding box center [247, 358] width 163 height 14
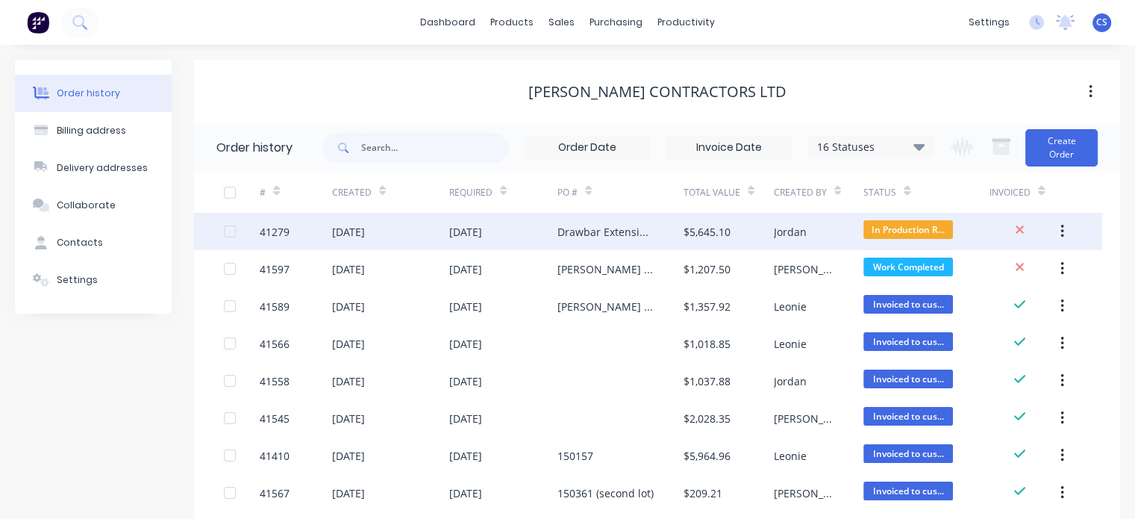
click at [573, 226] on div "Drawbar Extension 31Y36" at bounding box center [605, 232] width 96 height 16
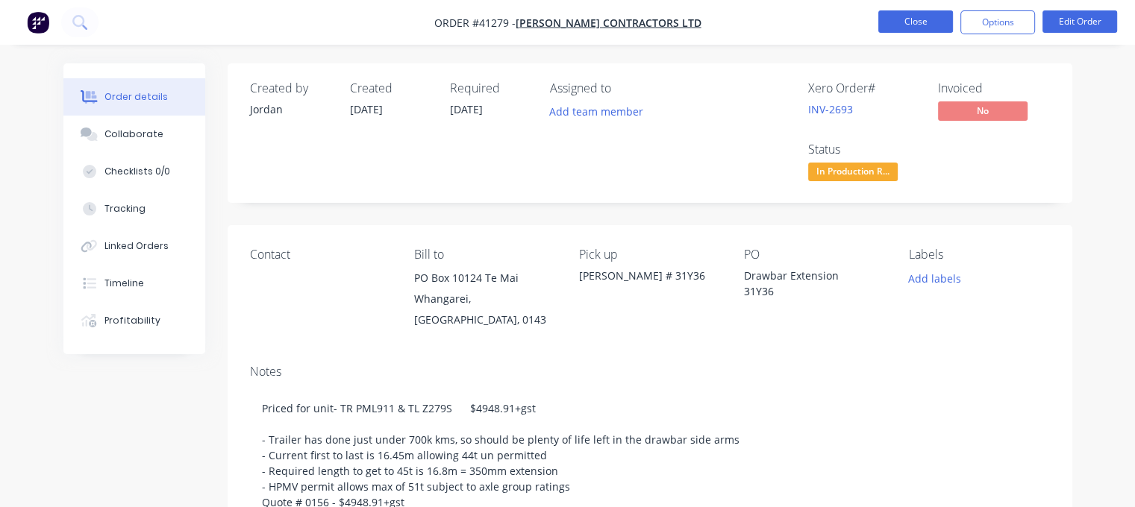
click at [900, 25] on button "Close" at bounding box center [915, 21] width 75 height 22
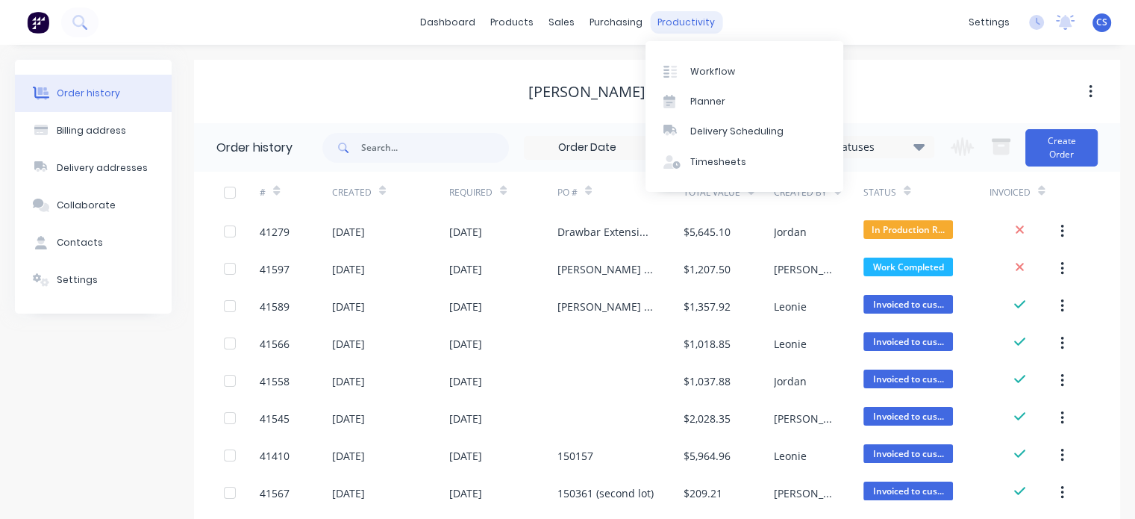
click at [684, 26] on div "productivity" at bounding box center [686, 22] width 72 height 22
click at [698, 75] on div "Workflow" at bounding box center [712, 71] width 45 height 13
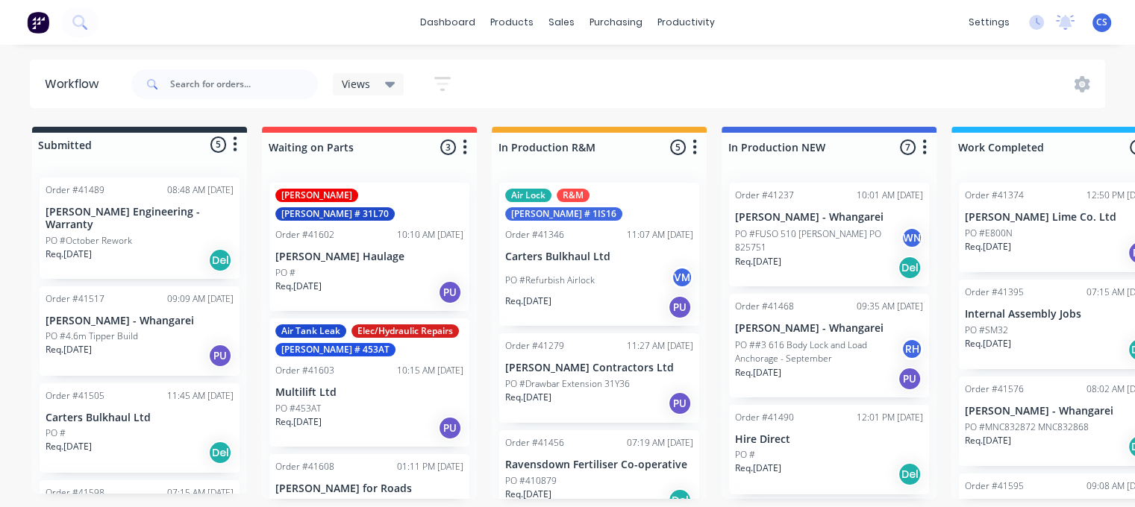
click at [586, 391] on div "Req. [DATE] PU" at bounding box center [599, 403] width 188 height 25
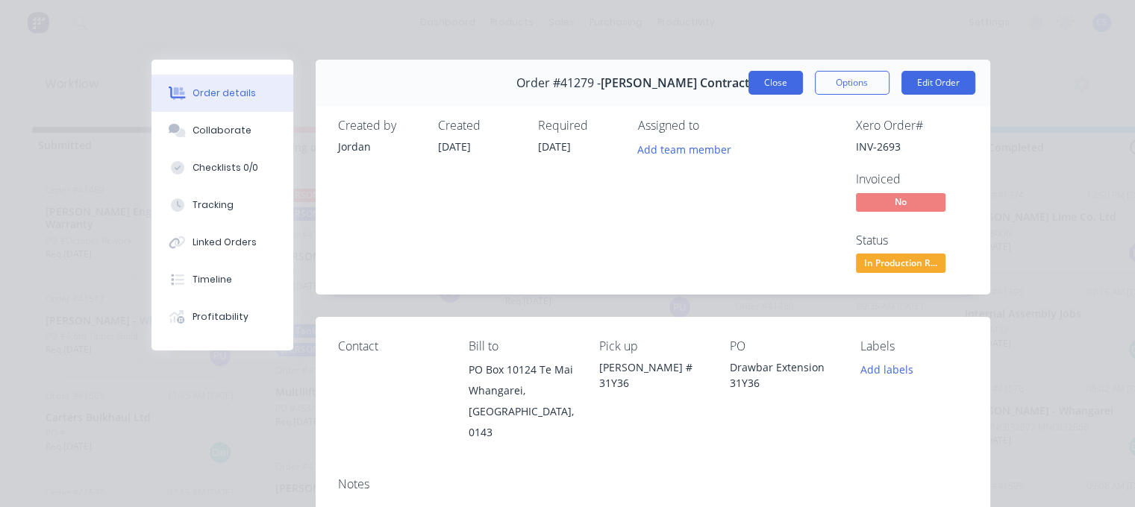
click at [769, 81] on button "Close" at bounding box center [776, 83] width 54 height 24
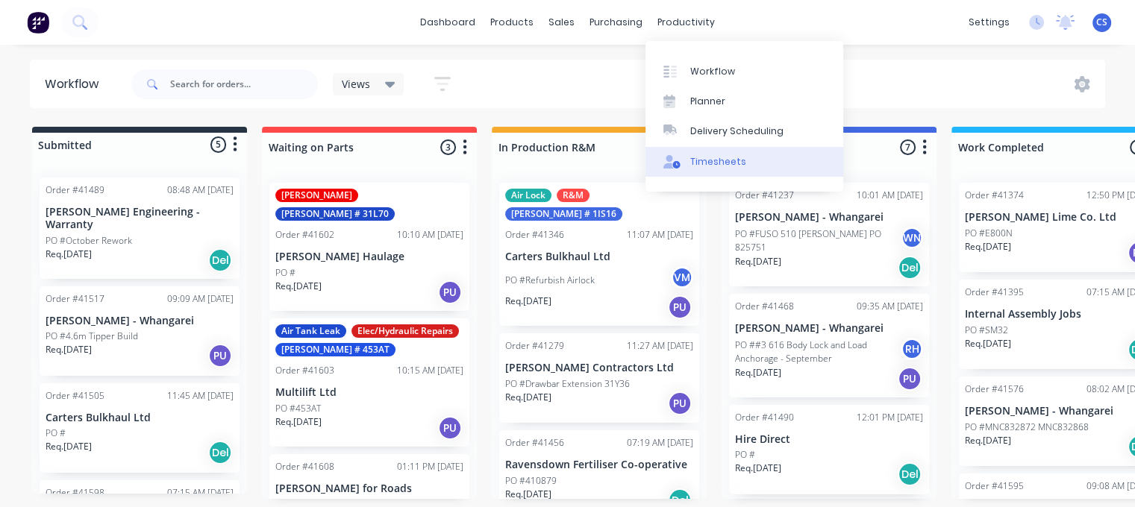
click at [696, 160] on div "Timesheets" at bounding box center [718, 161] width 56 height 13
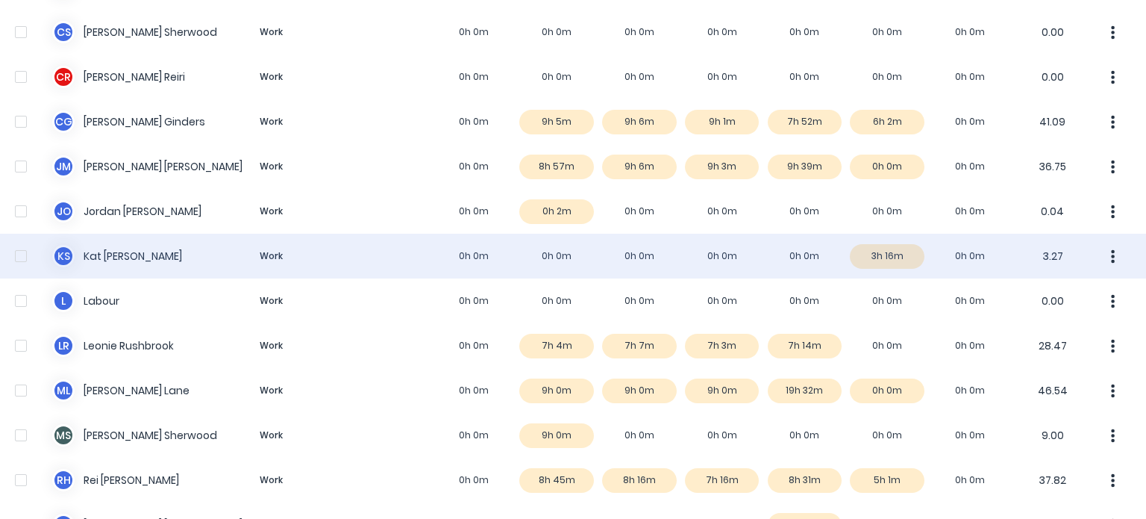
scroll to position [224, 0]
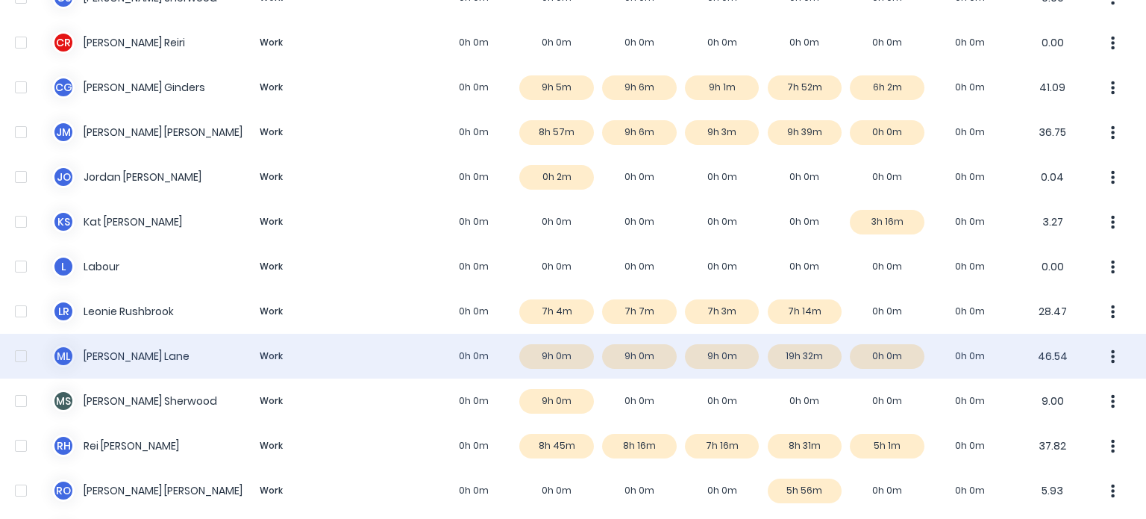
click at [865, 357] on div "M L [PERSON_NAME] Work 0h 0m 9h 0m 9h 0m 9h 0m 19h 32m 0h 0m 0h 0m 46.54" at bounding box center [573, 356] width 1146 height 45
